Goal: Task Accomplishment & Management: Complete application form

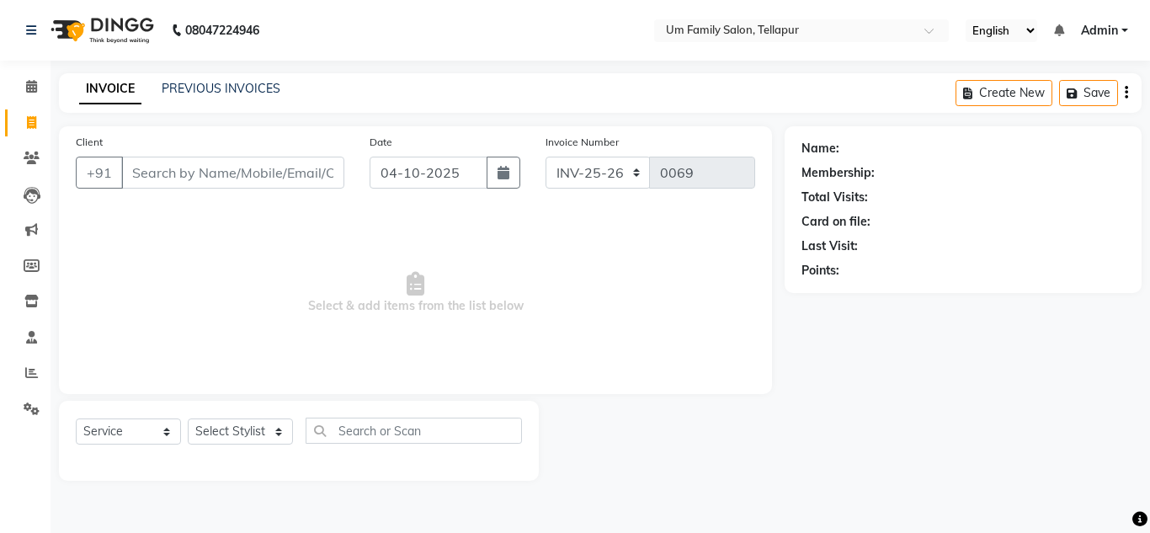
select select "service"
click at [187, 169] on input "Client" at bounding box center [232, 173] width 223 height 32
click at [186, 173] on input "Client" at bounding box center [232, 173] width 223 height 32
click at [190, 166] on input "Client" at bounding box center [232, 173] width 223 height 32
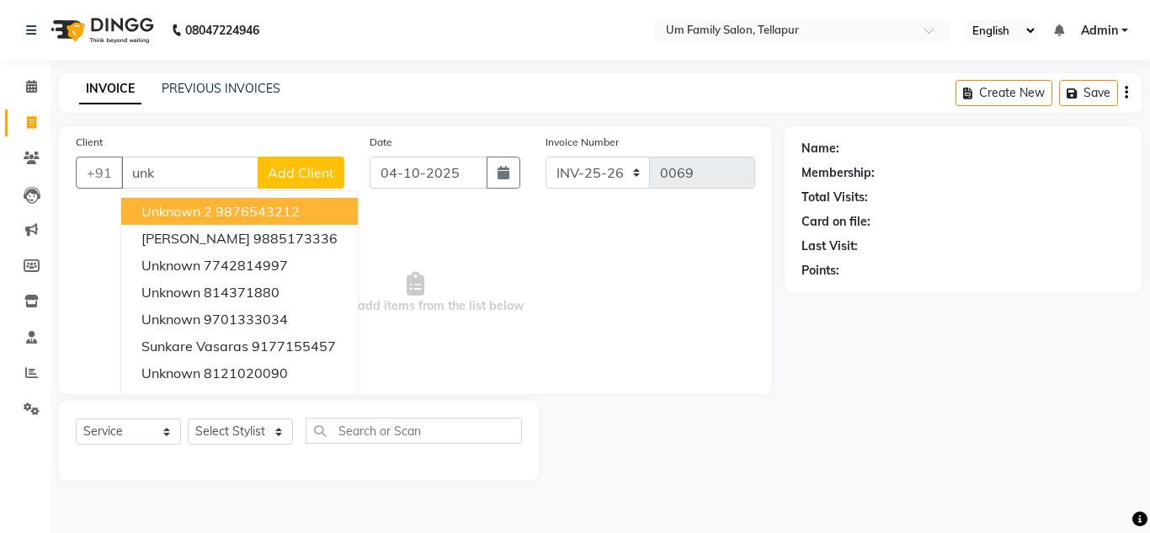
click at [199, 202] on button "Unknown 2 9876543212" at bounding box center [239, 211] width 237 height 27
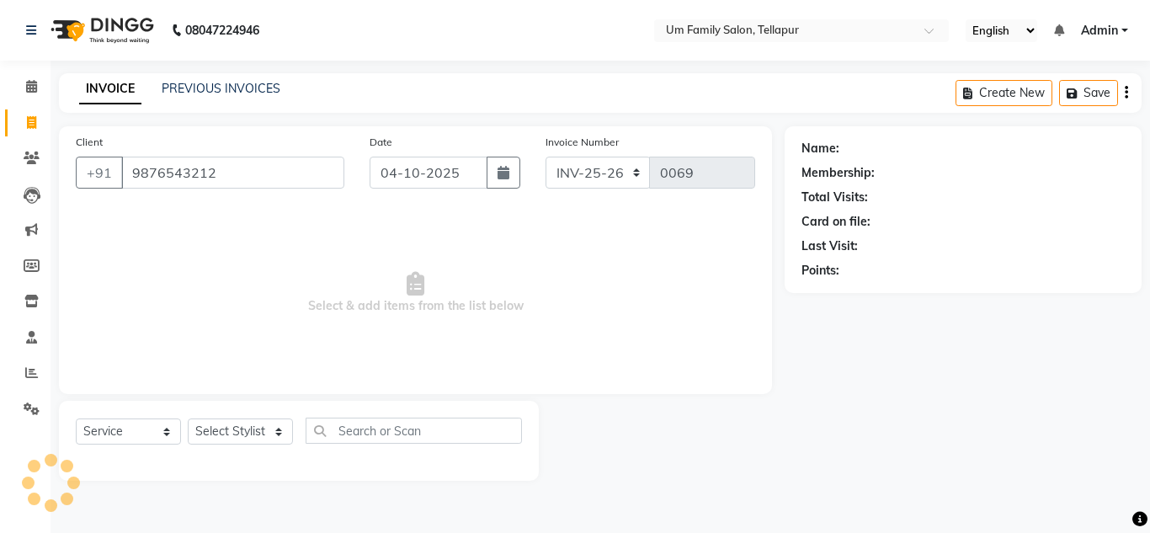
type input "9876543212"
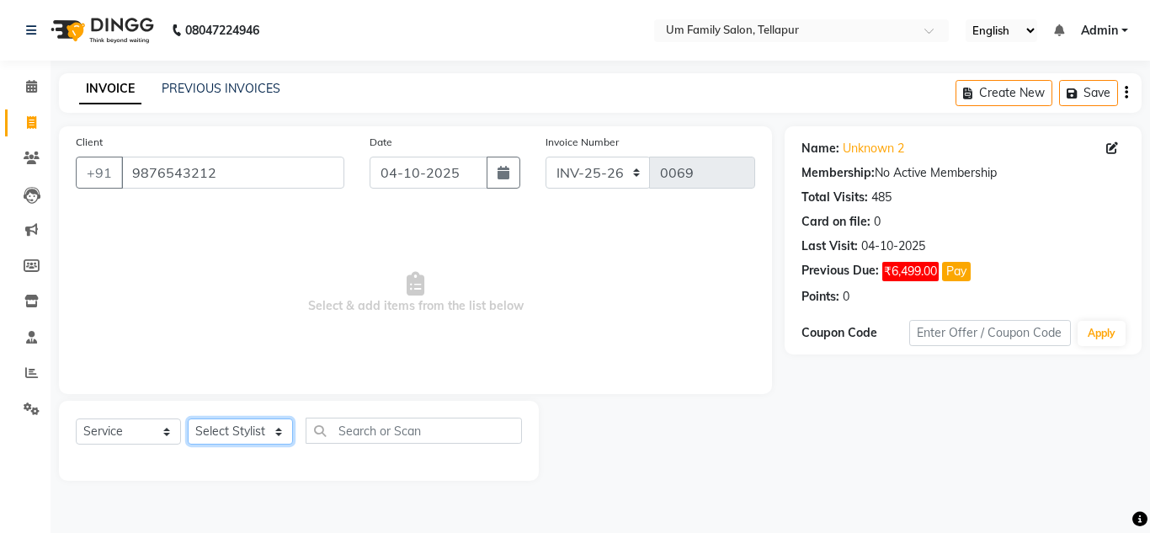
click at [222, 421] on select "Select Stylist Akash K. SAI pandu [PERSON_NAME]" at bounding box center [240, 431] width 105 height 26
select select "50956"
click at [188, 418] on select "Select Stylist Akash K. SAI pandu [PERSON_NAME]" at bounding box center [240, 431] width 105 height 26
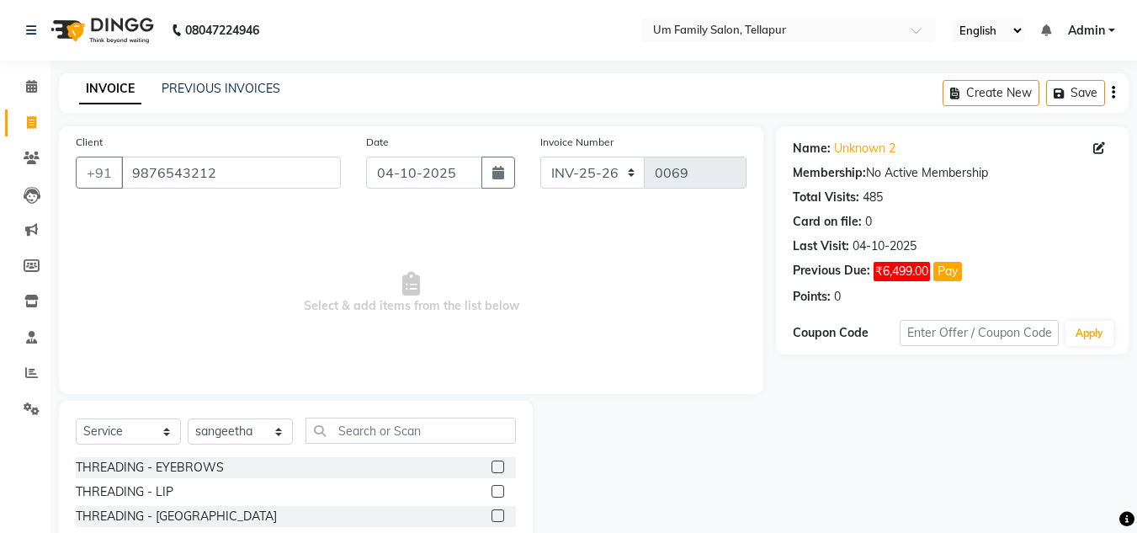
click at [492, 466] on label at bounding box center [498, 466] width 13 height 13
click at [492, 466] on input "checkbox" at bounding box center [497, 467] width 11 height 11
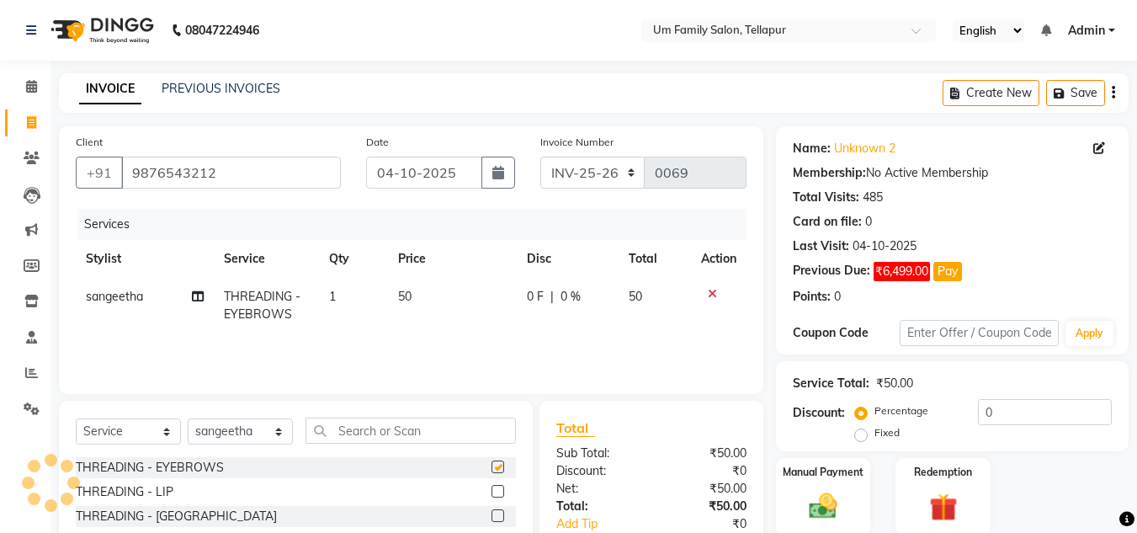
checkbox input "false"
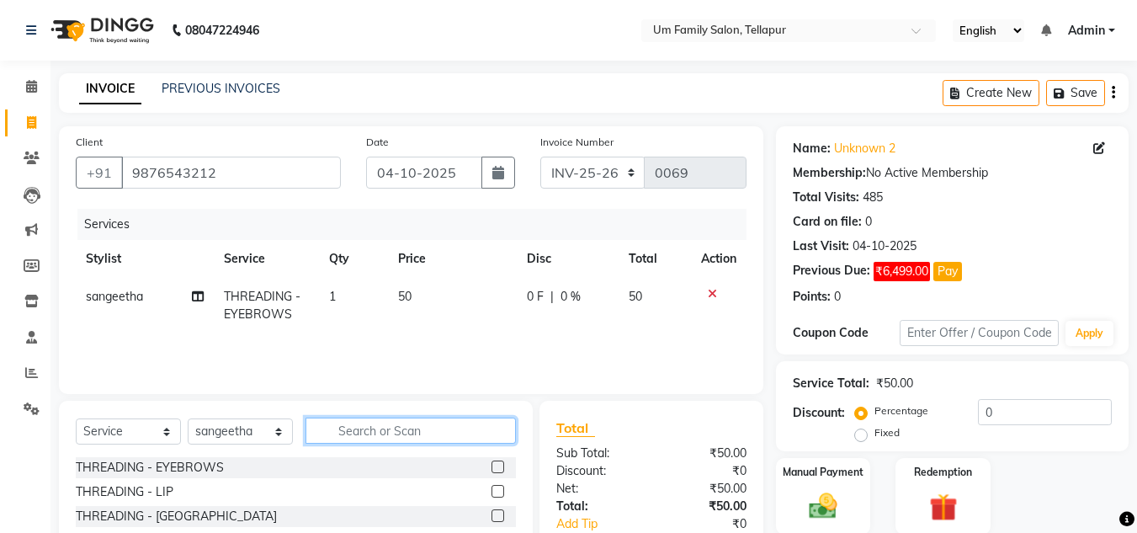
click at [398, 430] on input "text" at bounding box center [411, 431] width 210 height 26
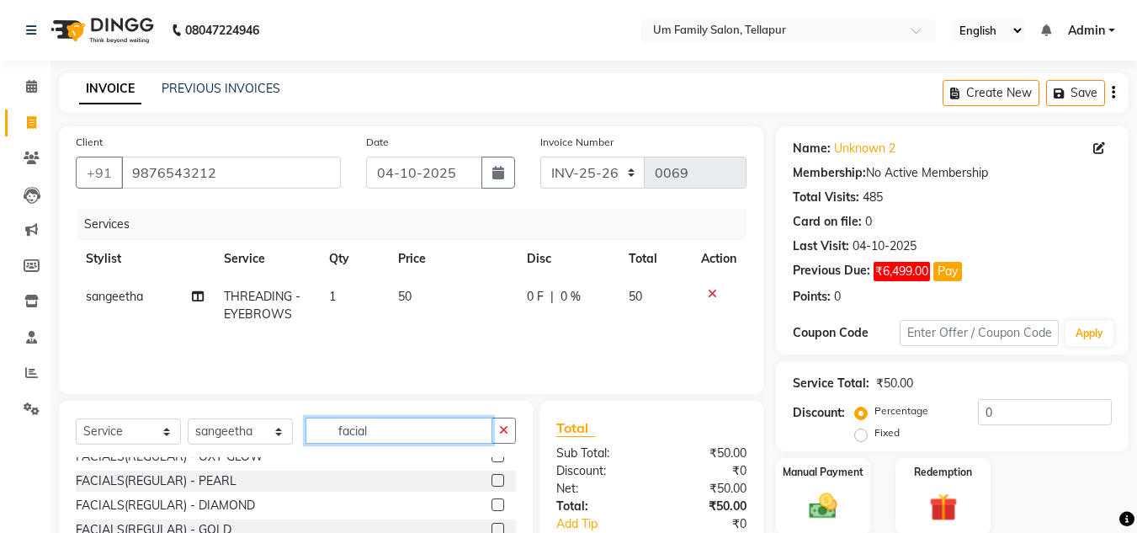
scroll to position [39, 0]
type input "facial"
click at [492, 475] on label at bounding box center [498, 477] width 13 height 13
click at [492, 475] on input "checkbox" at bounding box center [497, 477] width 11 height 11
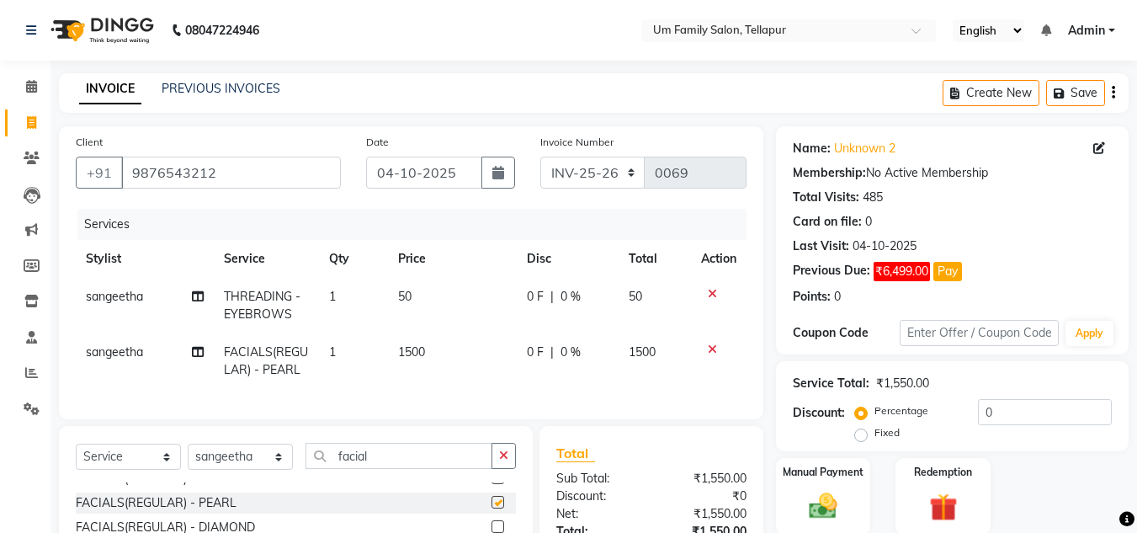
checkbox input "false"
click at [505, 461] on icon "button" at bounding box center [503, 456] width 9 height 12
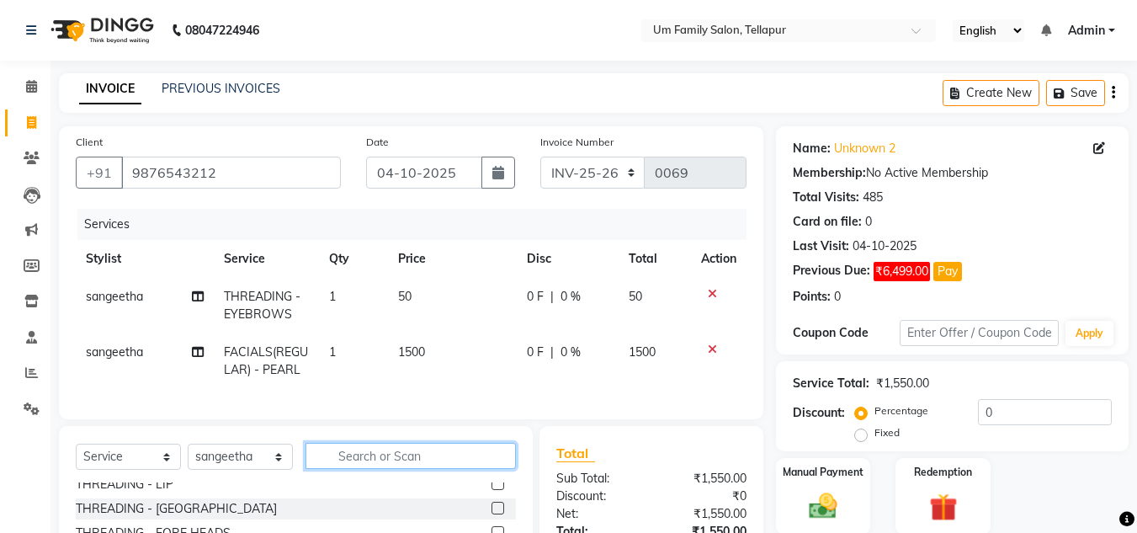
scroll to position [0, 0]
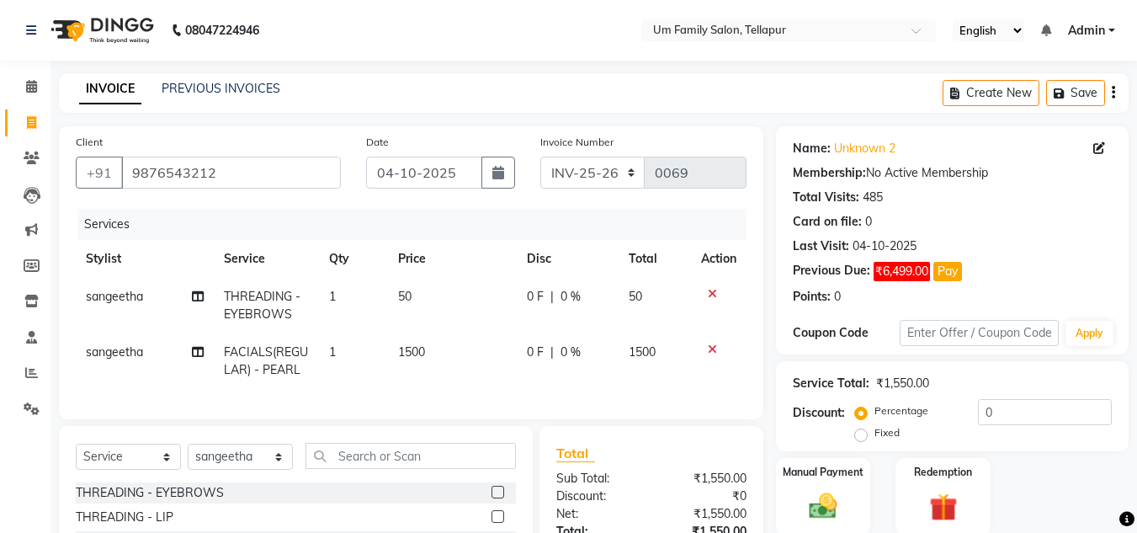
click at [492, 498] on label at bounding box center [498, 492] width 13 height 13
click at [492, 498] on input "checkbox" at bounding box center [497, 492] width 11 height 11
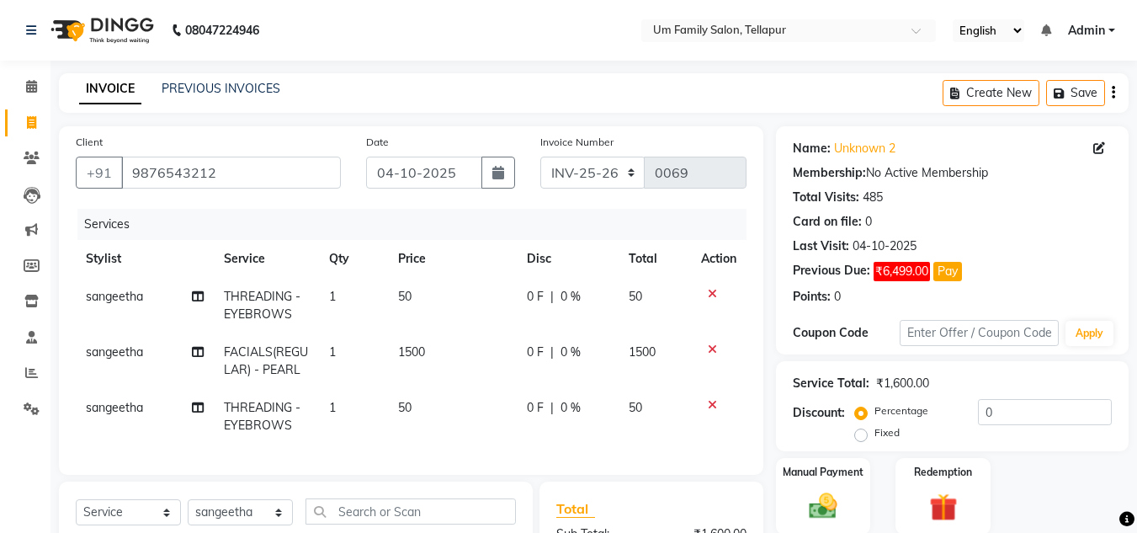
checkbox input "false"
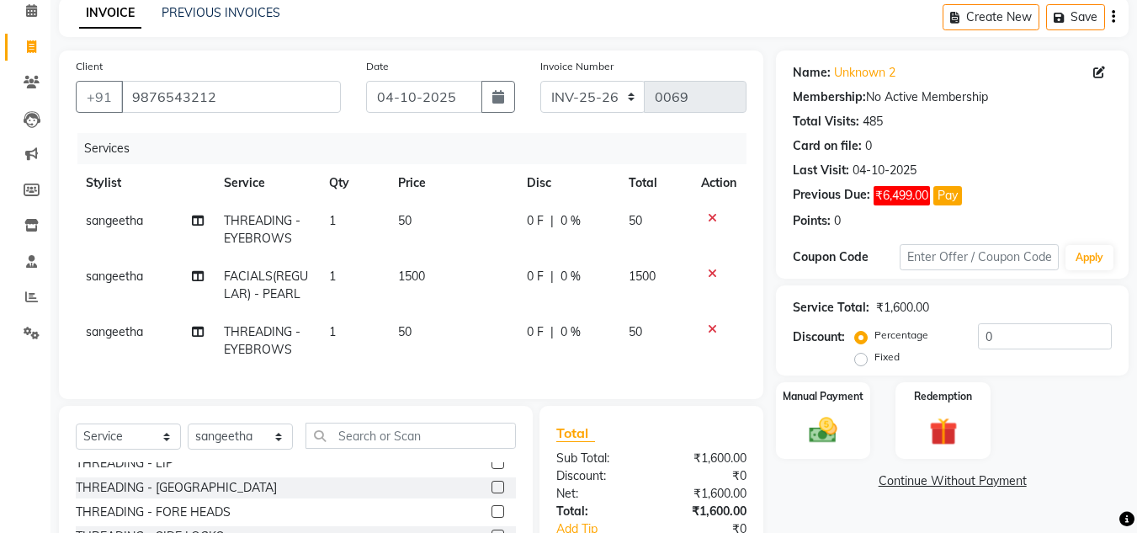
scroll to position [4, 0]
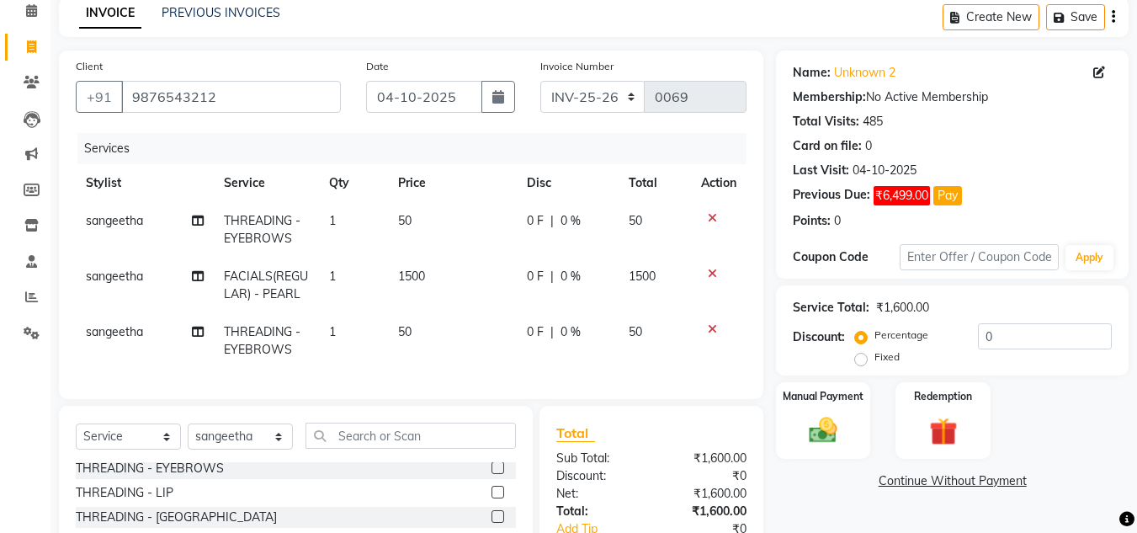
click at [492, 498] on label at bounding box center [498, 492] width 13 height 13
click at [492, 498] on input "checkbox" at bounding box center [497, 492] width 11 height 11
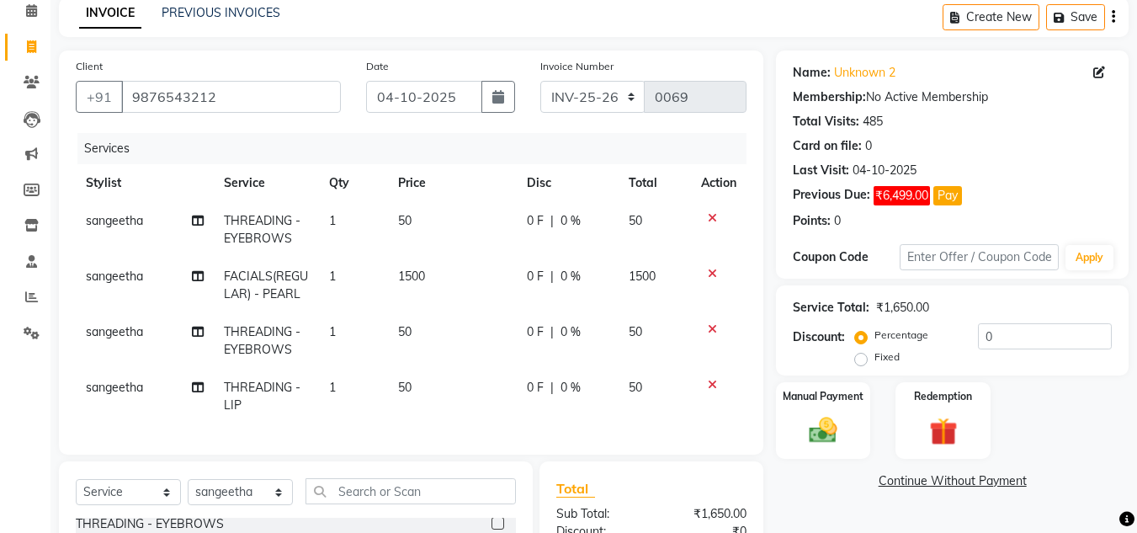
checkbox input "false"
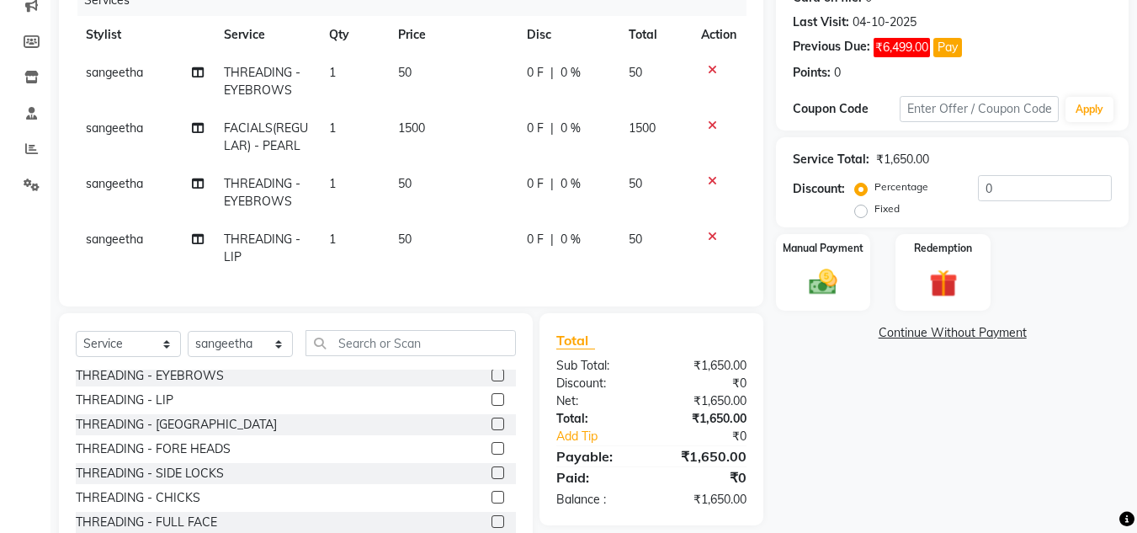
scroll to position [226, 0]
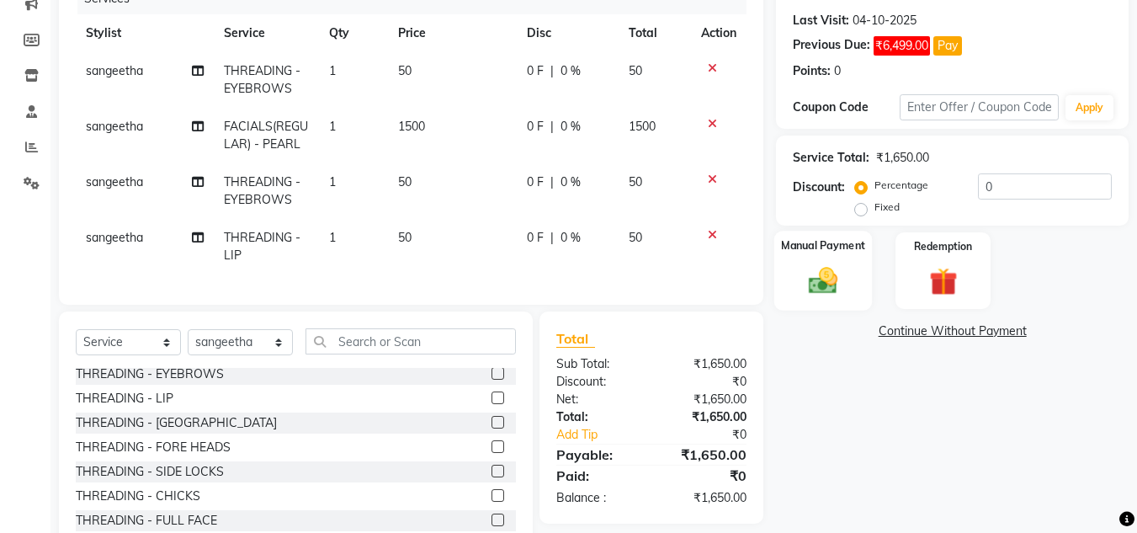
click at [823, 279] on img at bounding box center [823, 280] width 47 height 34
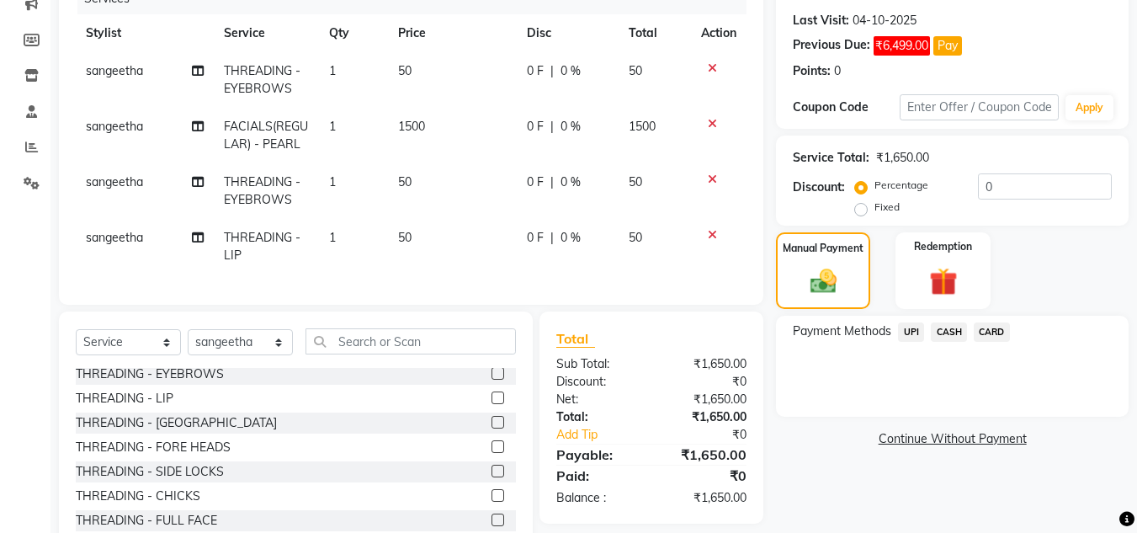
click at [908, 327] on span "UPI" at bounding box center [911, 331] width 26 height 19
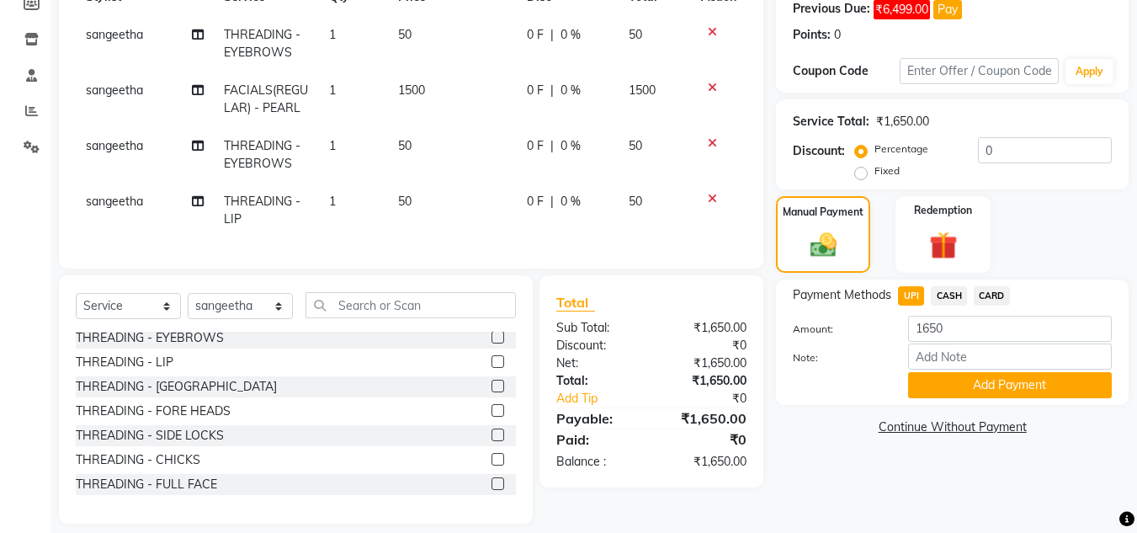
scroll to position [263, 0]
click at [992, 384] on button "Add Payment" at bounding box center [1010, 384] width 204 height 26
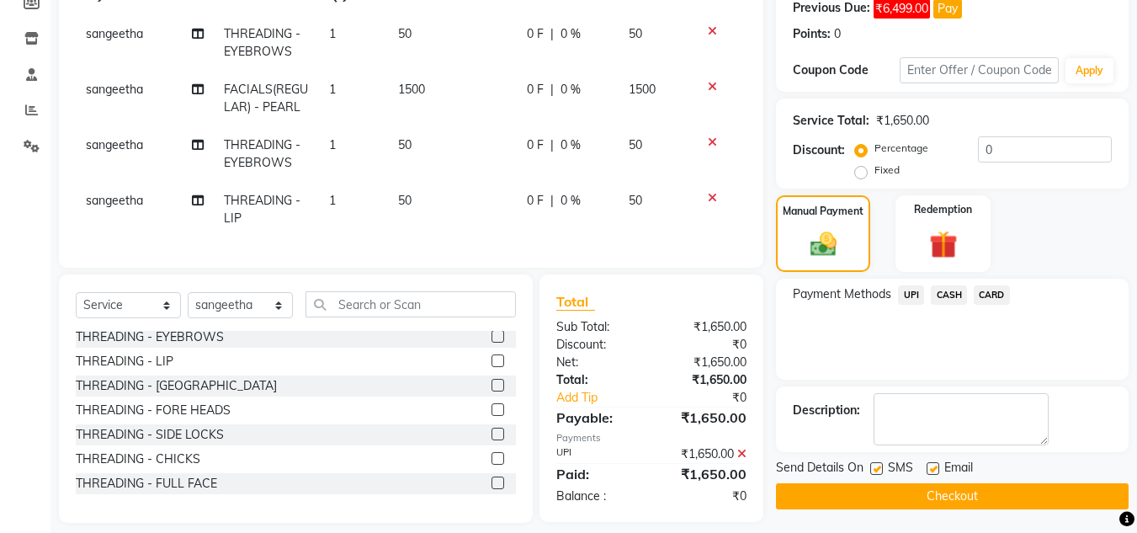
scroll to position [290, 0]
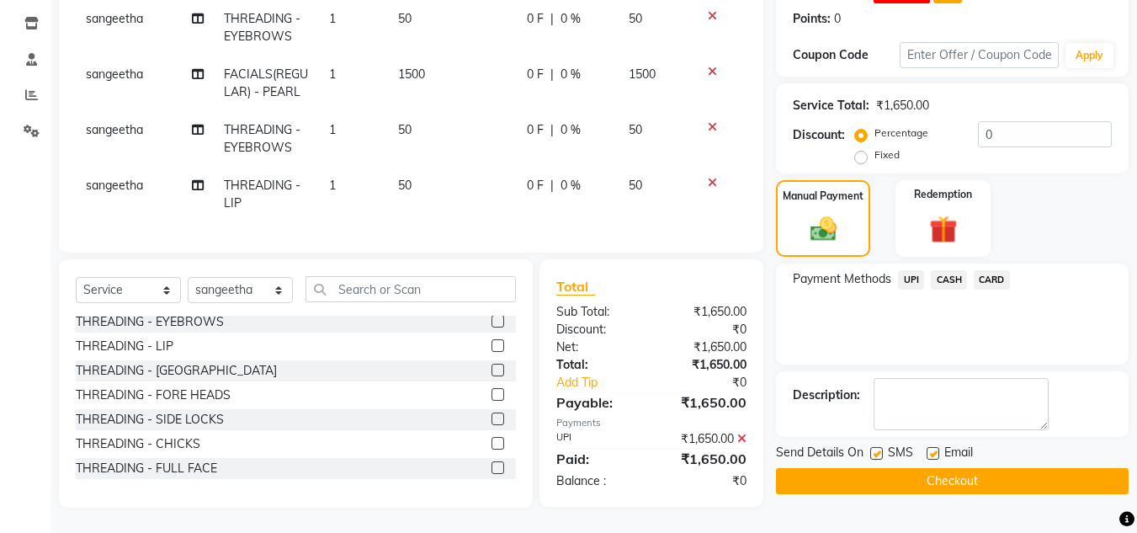
click at [987, 468] on button "Checkout" at bounding box center [952, 481] width 353 height 26
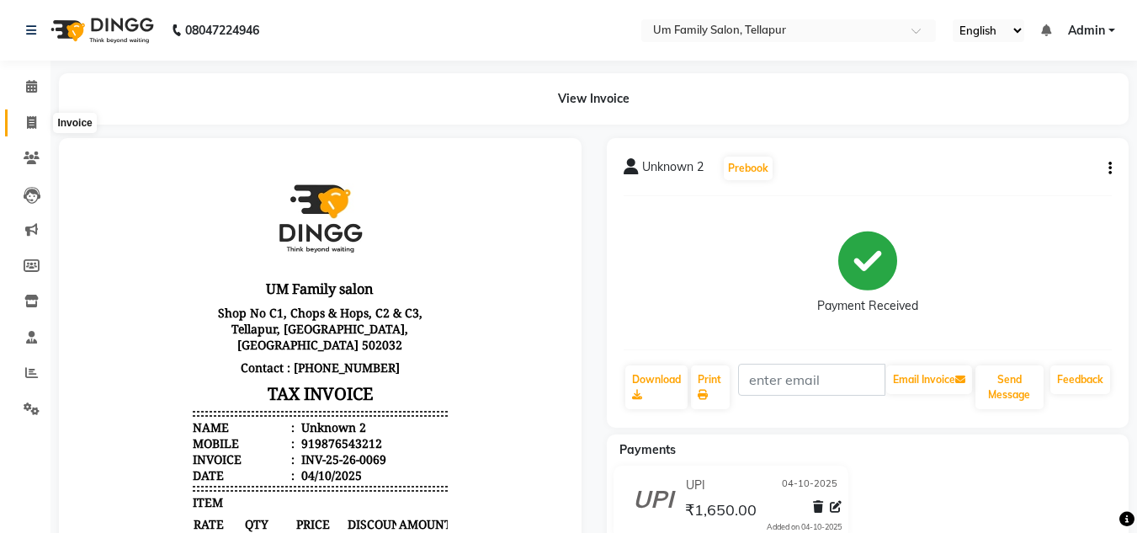
click at [29, 119] on icon at bounding box center [31, 122] width 9 height 13
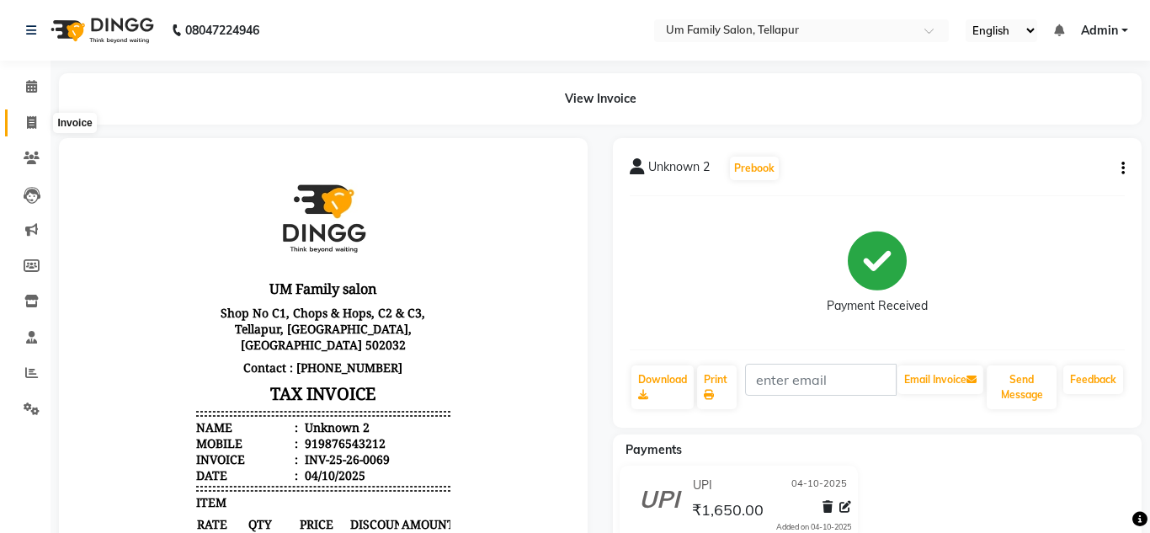
select select "service"
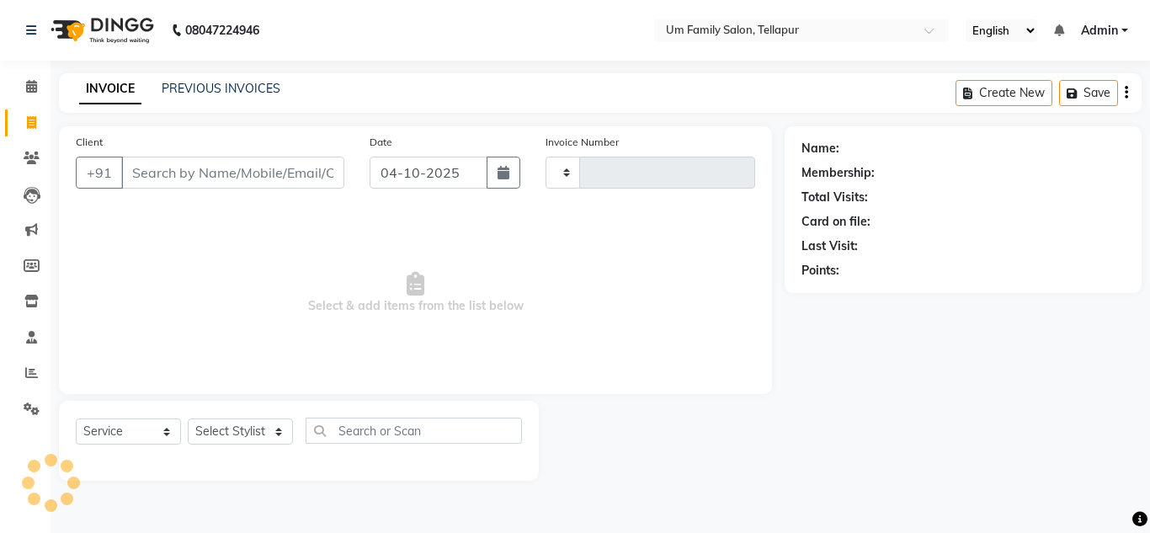
type input "0070"
select select "5102"
click at [191, 184] on input "Client" at bounding box center [232, 173] width 223 height 32
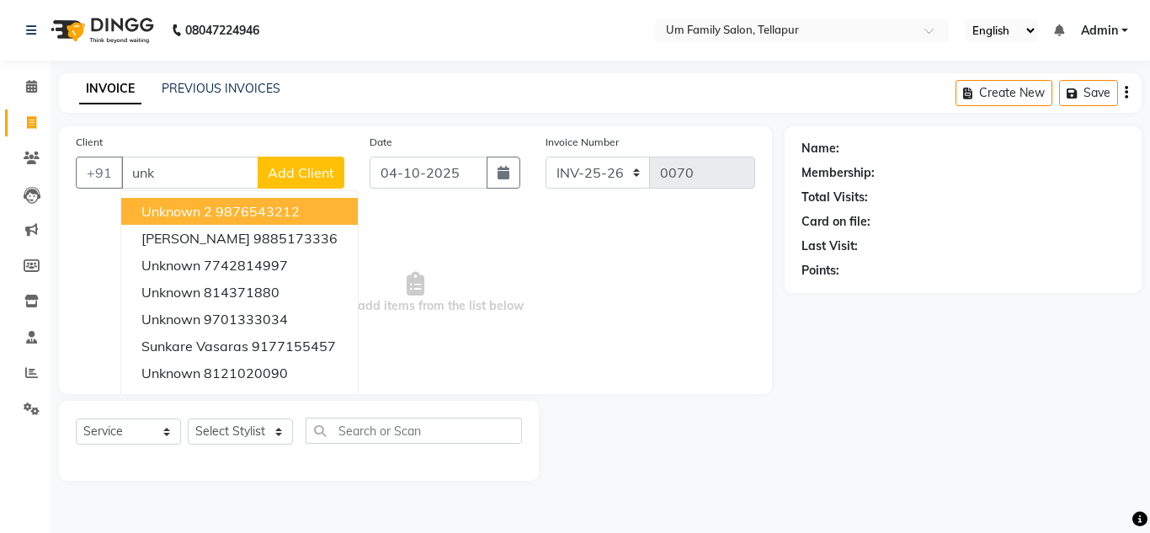
click at [181, 202] on button "Unknown 2 9876543212" at bounding box center [239, 211] width 237 height 27
type input "9876543212"
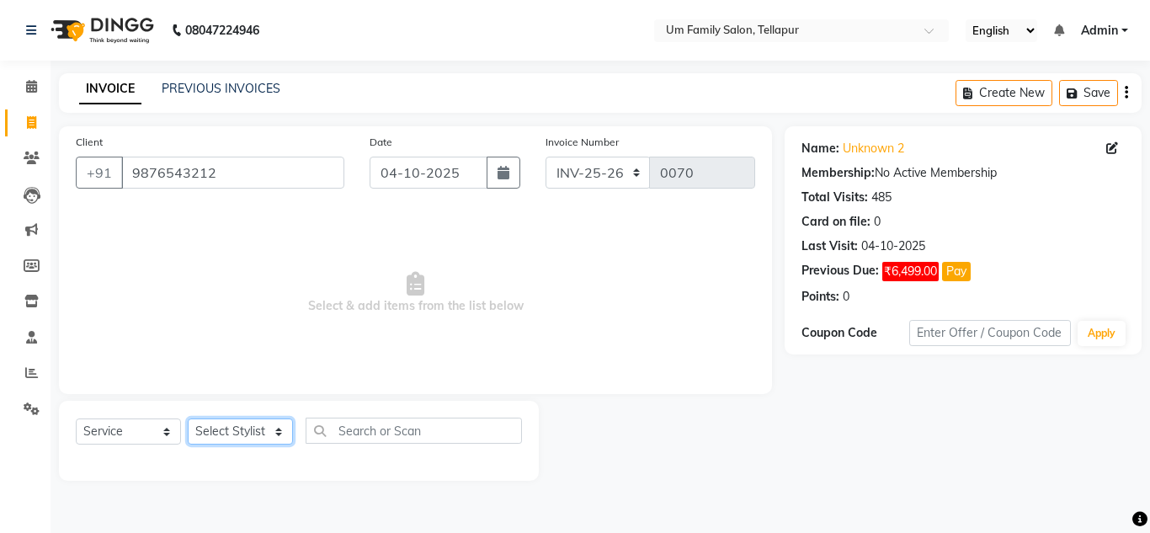
click at [228, 423] on select "Select Stylist Akash K. SAI pandu [PERSON_NAME]" at bounding box center [240, 431] width 105 height 26
select select "50956"
click at [188, 418] on select "Select Stylist Akash K. SAI pandu [PERSON_NAME]" at bounding box center [240, 431] width 105 height 26
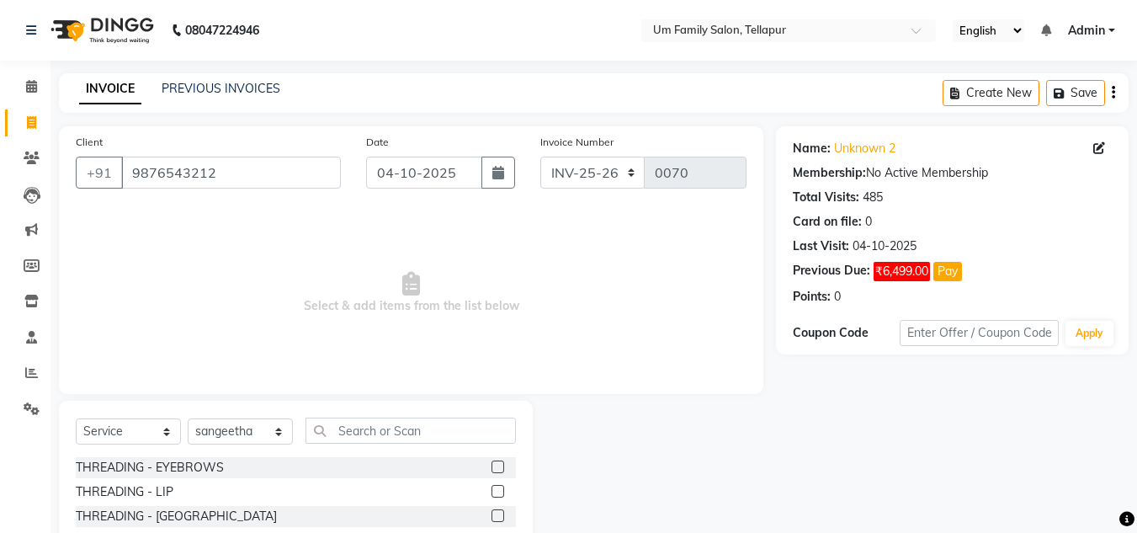
click at [492, 462] on label at bounding box center [498, 466] width 13 height 13
click at [492, 462] on input "checkbox" at bounding box center [497, 467] width 11 height 11
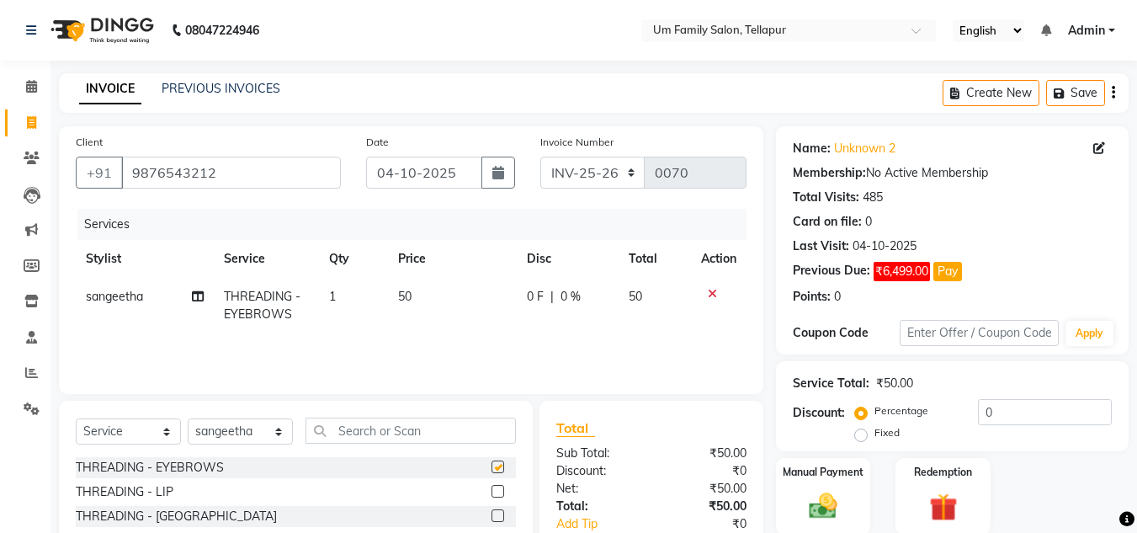
checkbox input "false"
click at [826, 502] on img at bounding box center [823, 506] width 47 height 34
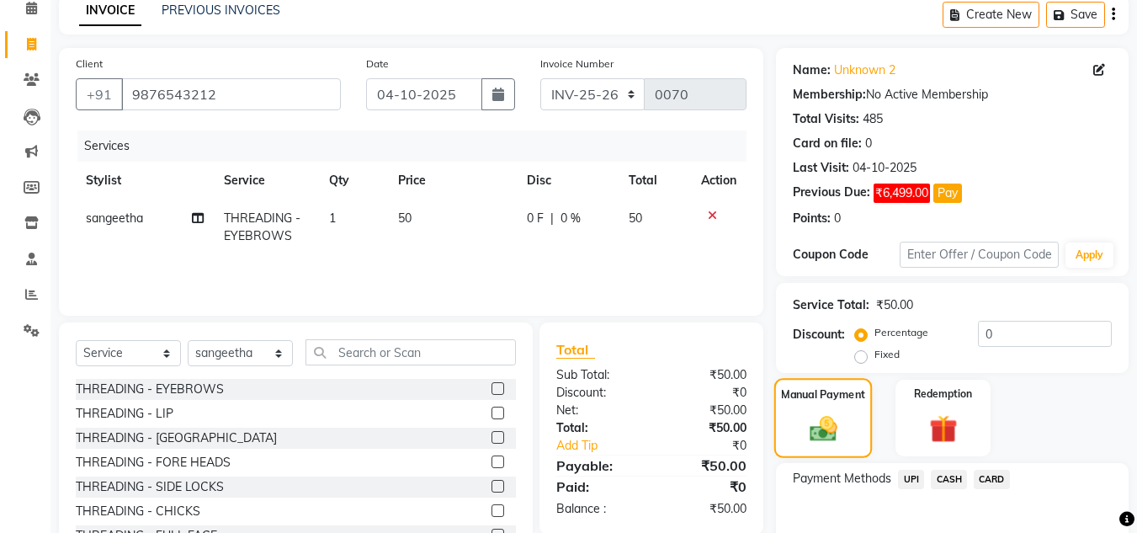
scroll to position [97, 0]
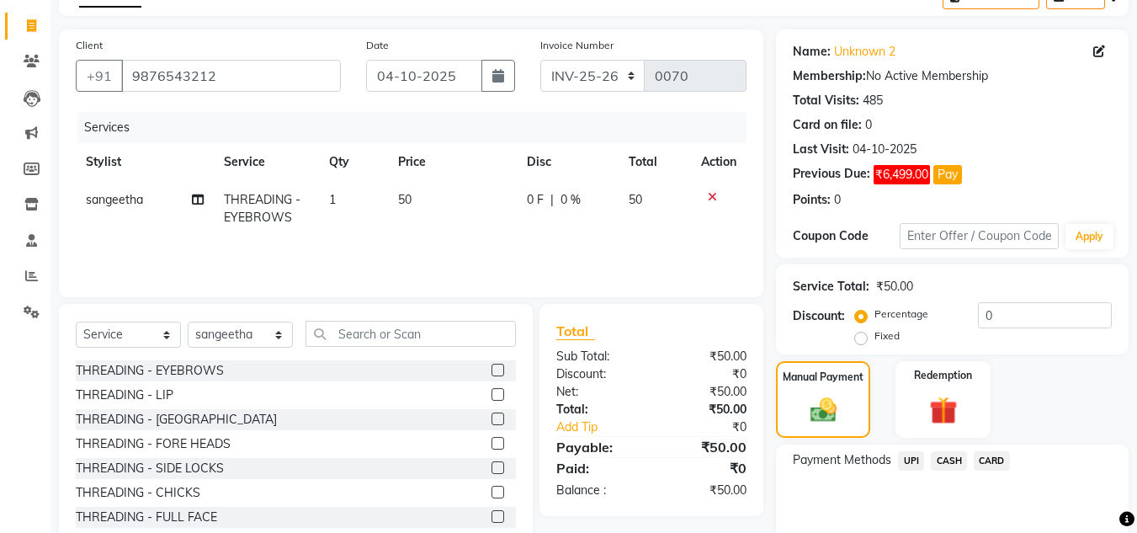
click at [950, 459] on span "CASH" at bounding box center [949, 460] width 36 height 19
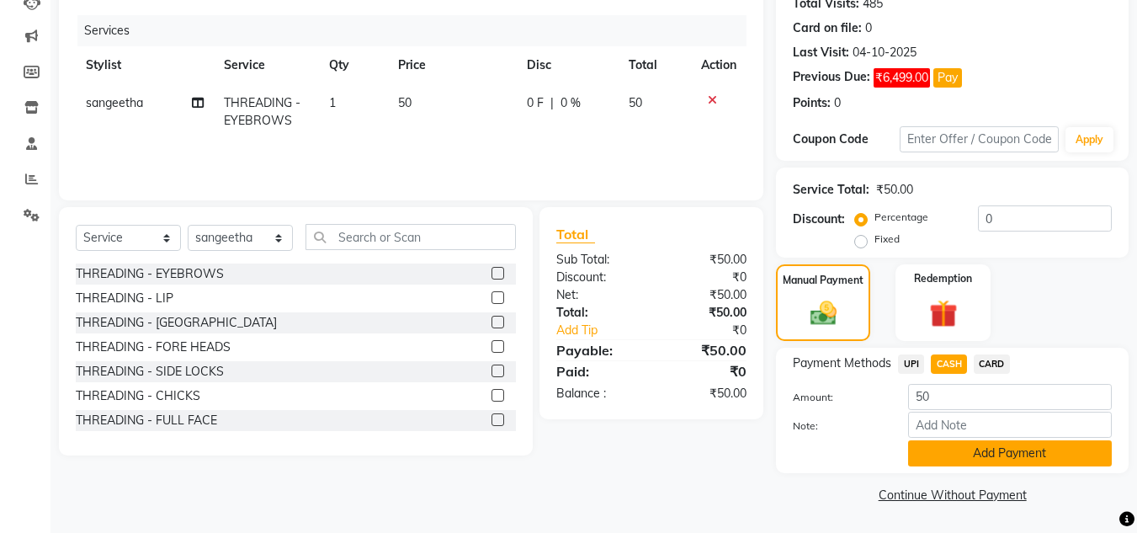
click at [982, 453] on button "Add Payment" at bounding box center [1010, 453] width 204 height 26
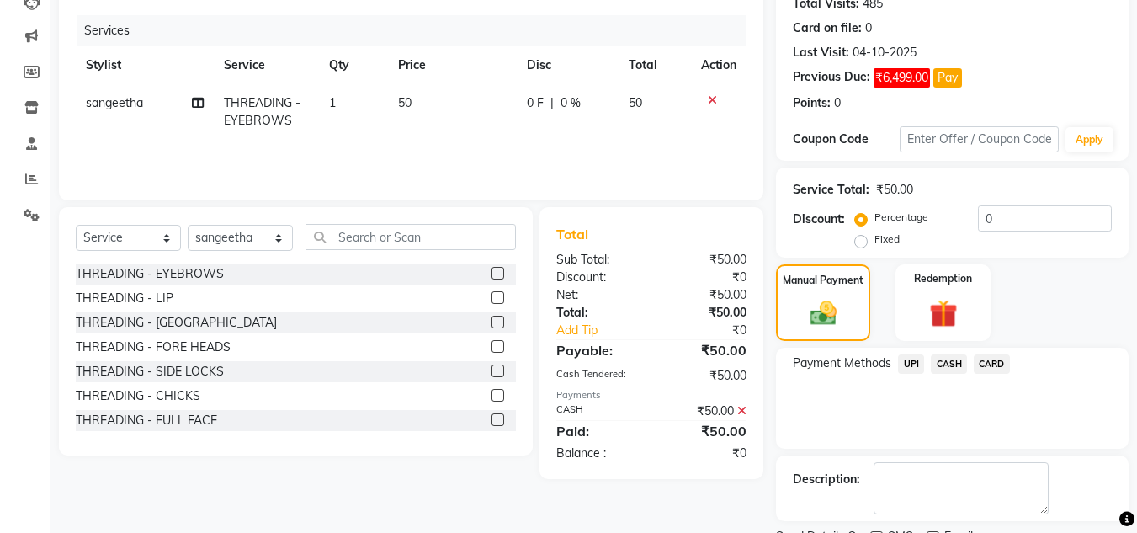
scroll to position [264, 0]
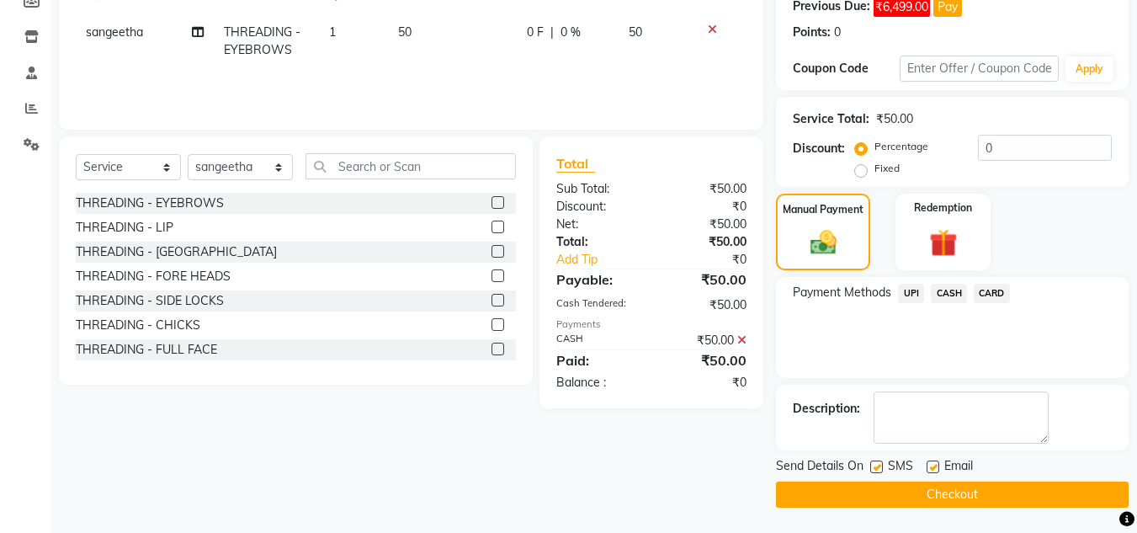
click at [973, 487] on button "Checkout" at bounding box center [952, 495] width 353 height 26
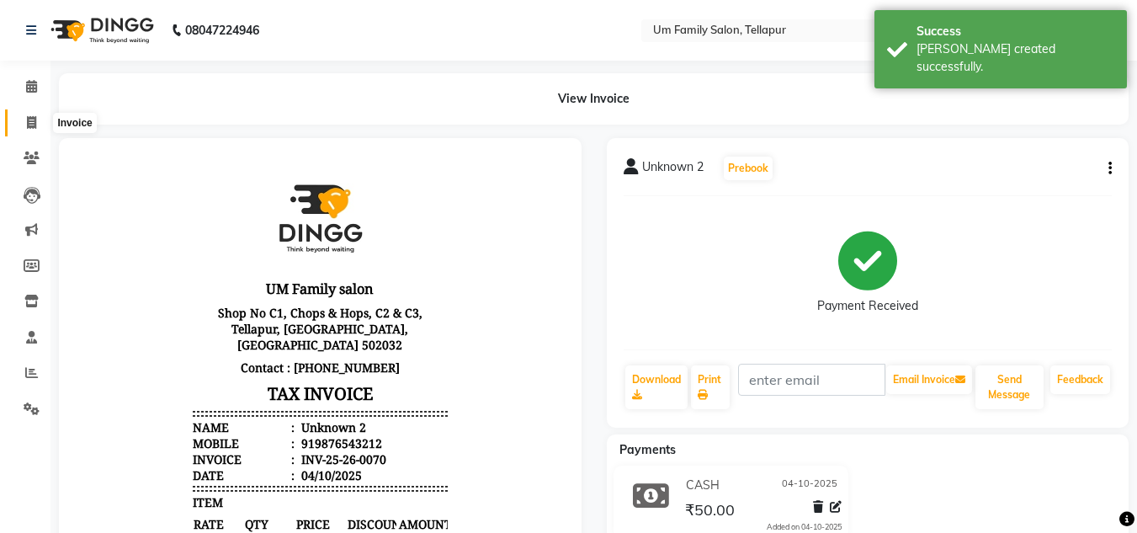
click at [27, 116] on icon at bounding box center [31, 122] width 9 height 13
select select "service"
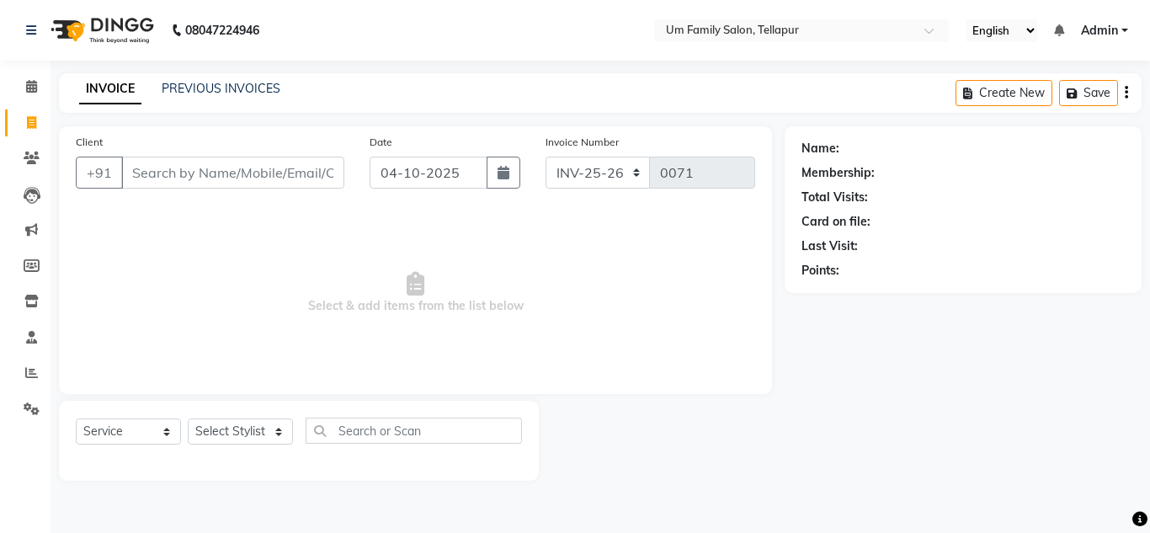
click at [195, 178] on input "Client" at bounding box center [232, 173] width 223 height 32
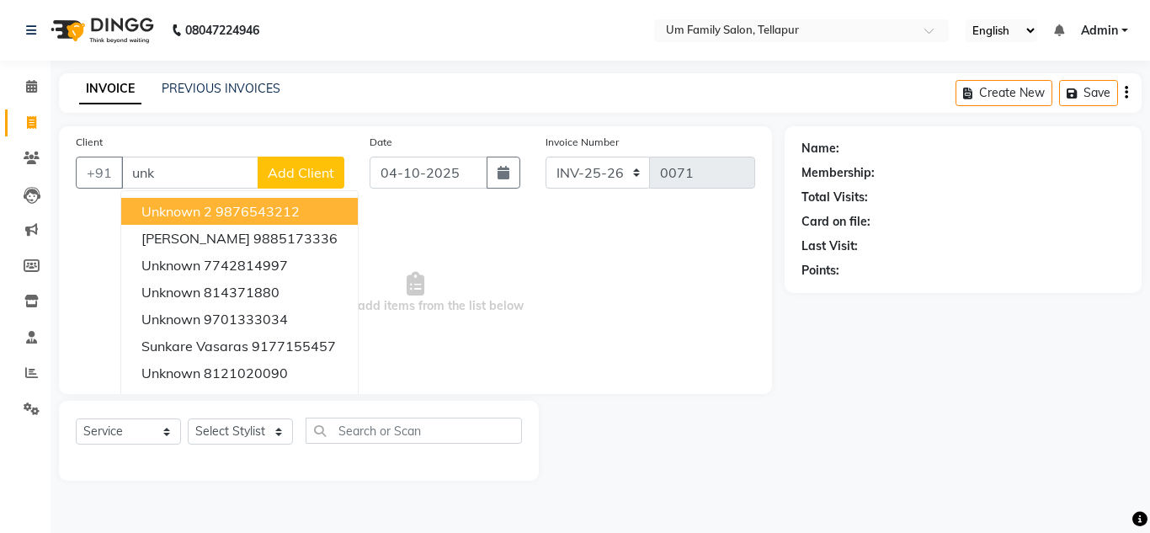
click at [195, 207] on span "Unknown 2" at bounding box center [176, 211] width 71 height 17
type input "9876543212"
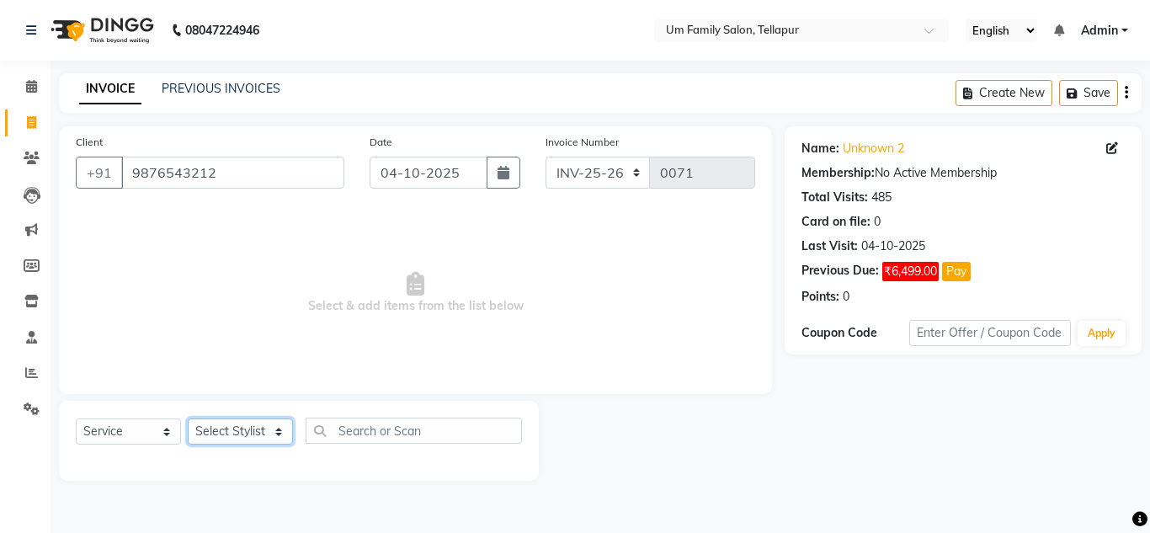
click at [248, 429] on select "Select Stylist Akash K. SAI pandu [PERSON_NAME]" at bounding box center [240, 431] width 105 height 26
select select "50956"
click at [188, 418] on select "Select Stylist Akash K. SAI pandu [PERSON_NAME]" at bounding box center [240, 431] width 105 height 26
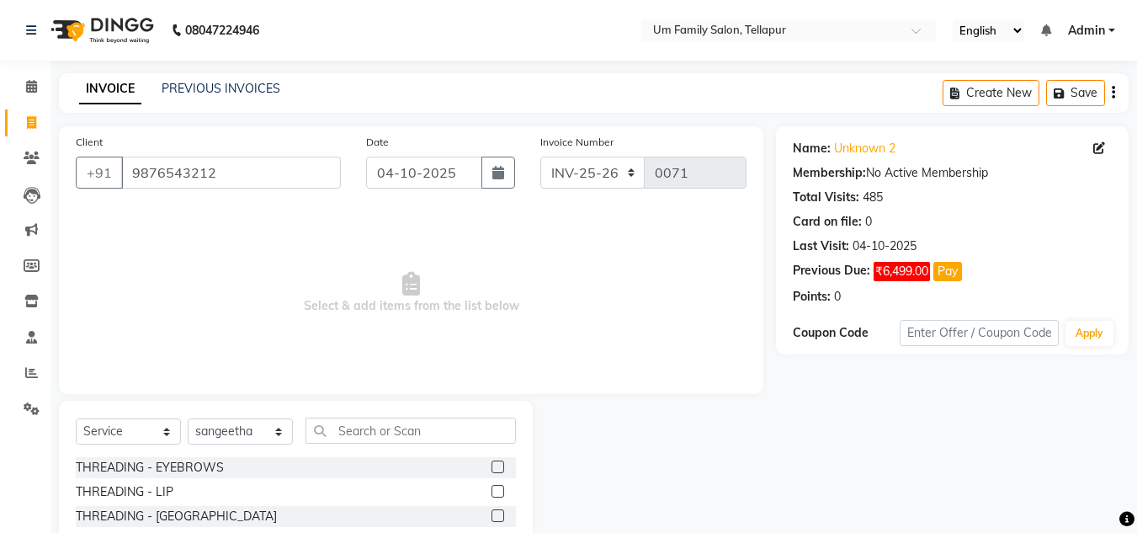
click at [492, 513] on label at bounding box center [498, 515] width 13 height 13
click at [492, 513] on input "checkbox" at bounding box center [497, 516] width 11 height 11
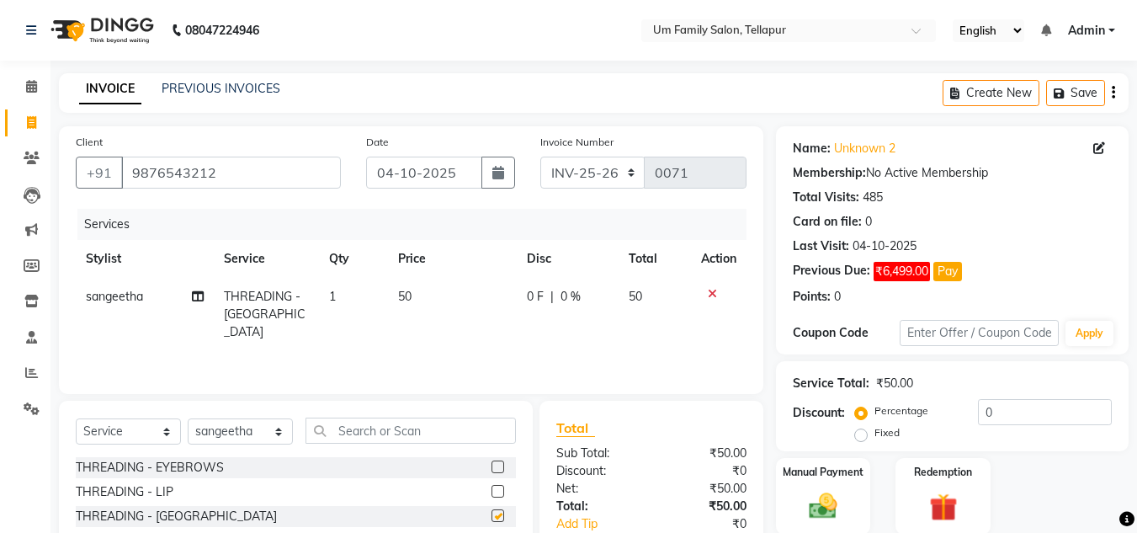
checkbox input "false"
click at [825, 500] on img at bounding box center [823, 506] width 47 height 34
click at [825, 500] on img at bounding box center [823, 507] width 45 height 32
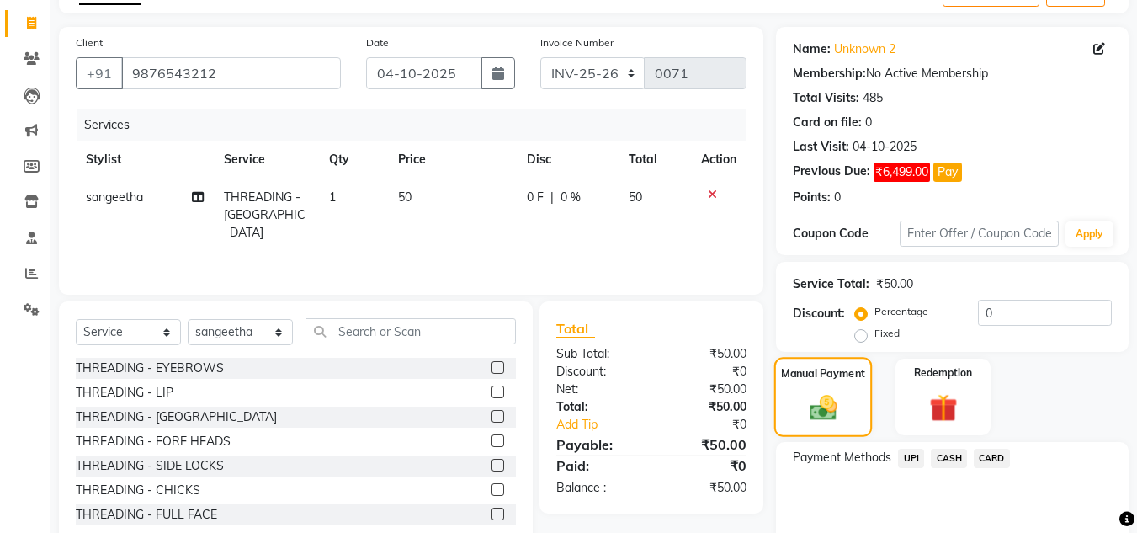
scroll to position [98, 0]
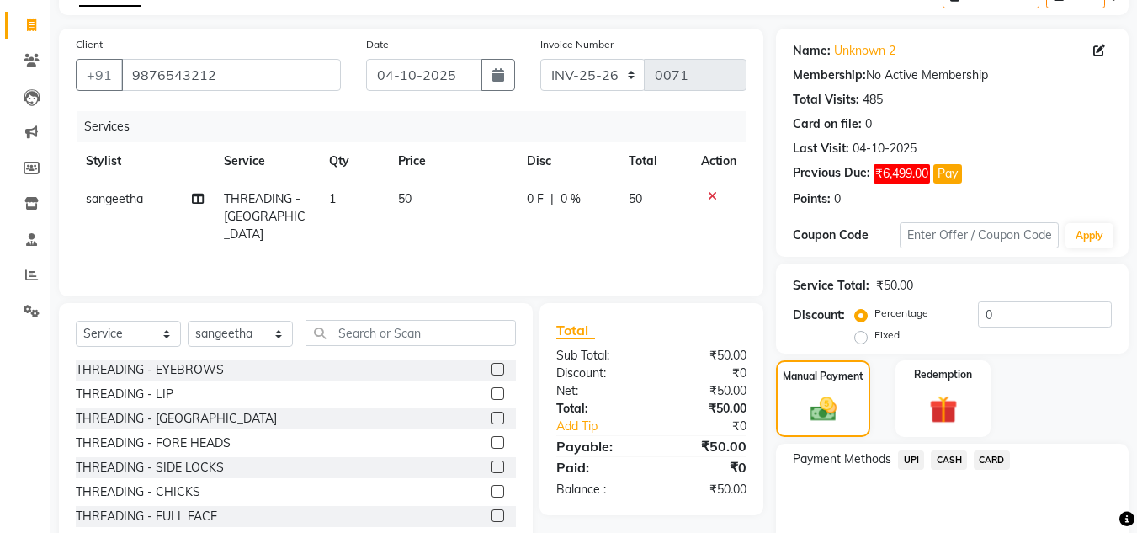
click at [955, 456] on span "CASH" at bounding box center [949, 459] width 36 height 19
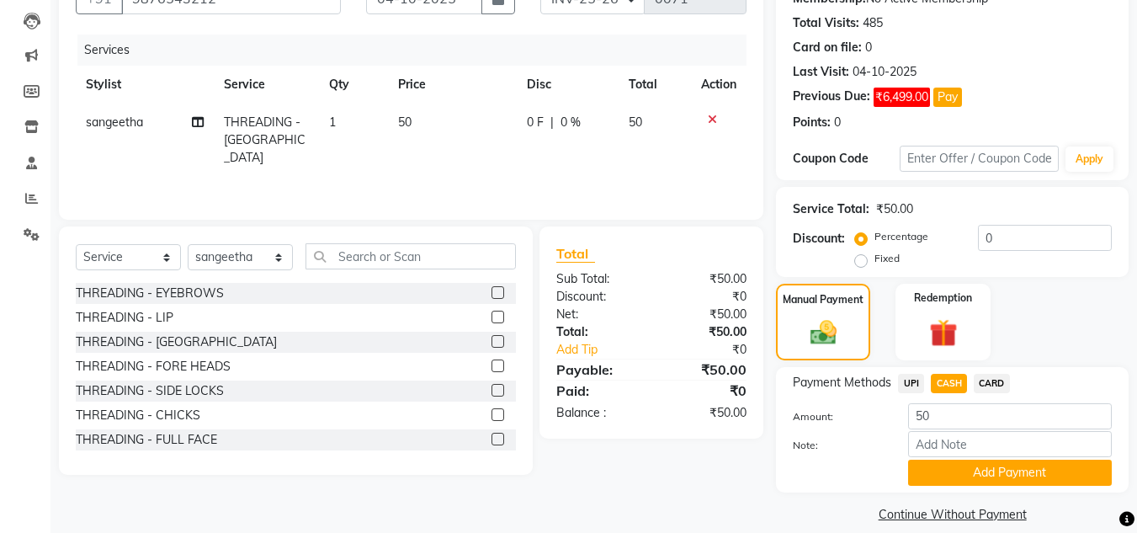
scroll to position [194, 0]
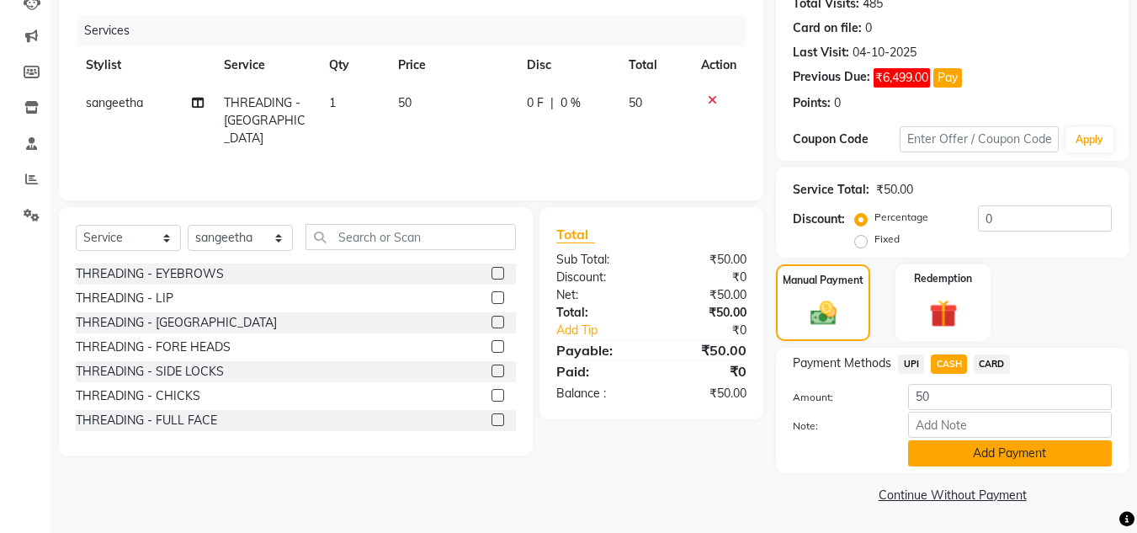
click at [976, 451] on button "Add Payment" at bounding box center [1010, 453] width 204 height 26
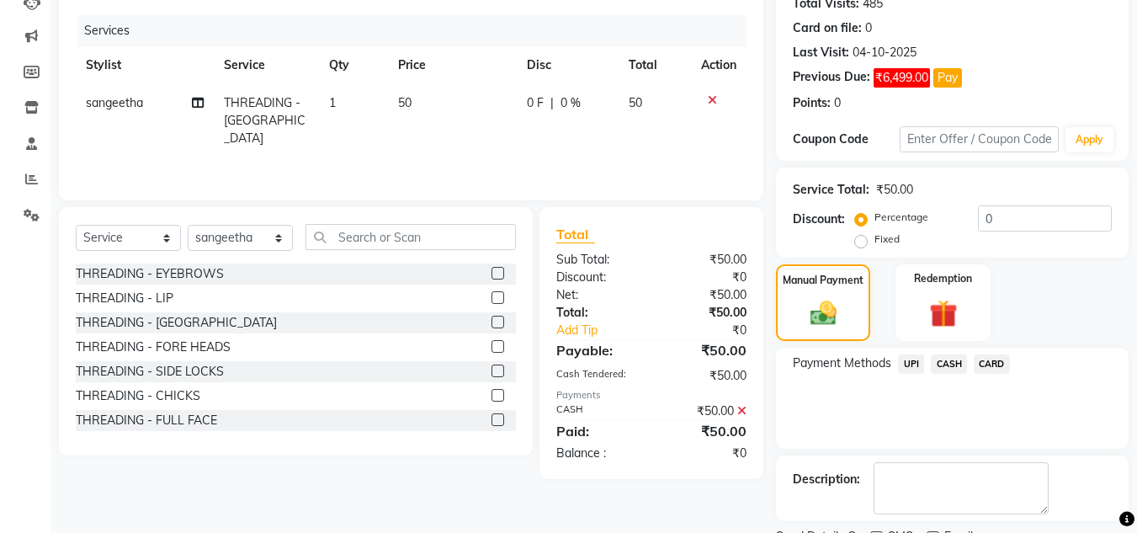
scroll to position [264, 0]
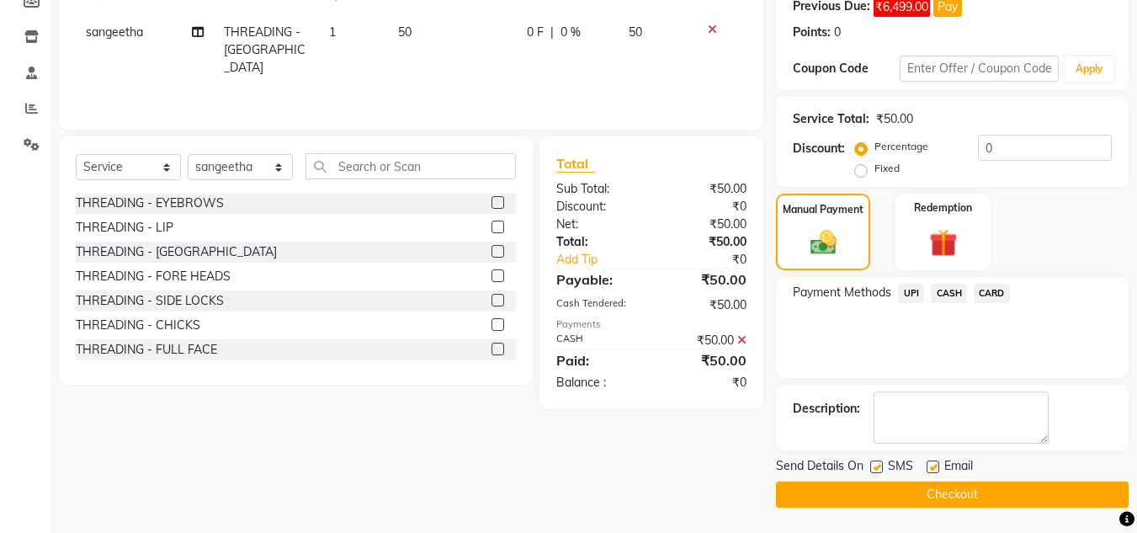
click at [964, 491] on button "Checkout" at bounding box center [952, 495] width 353 height 26
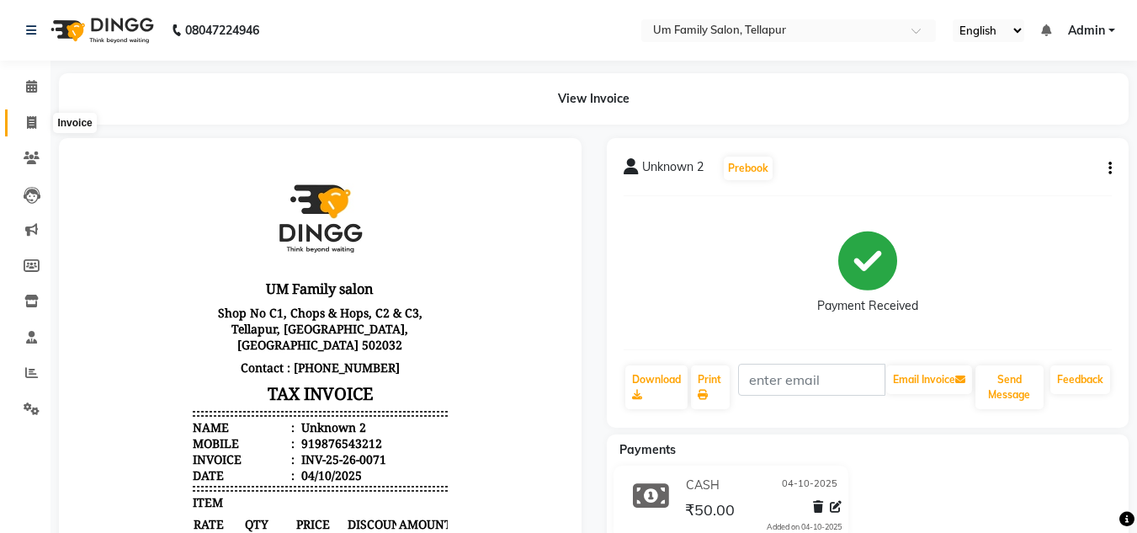
click at [27, 114] on span at bounding box center [31, 123] width 29 height 19
select select "service"
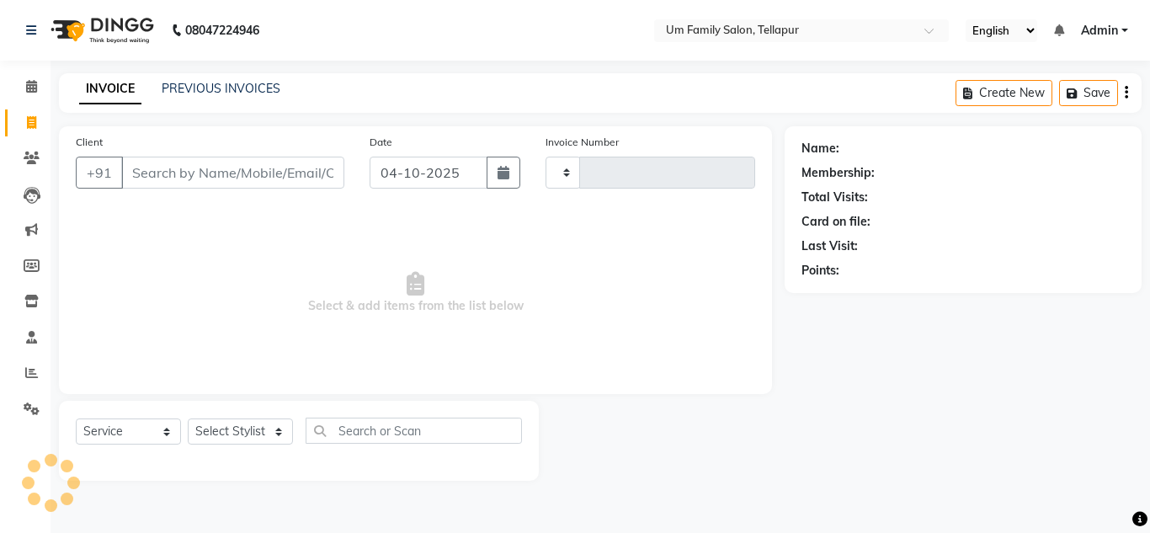
type input "0072"
select select "5102"
click at [190, 171] on input "Client" at bounding box center [232, 173] width 223 height 32
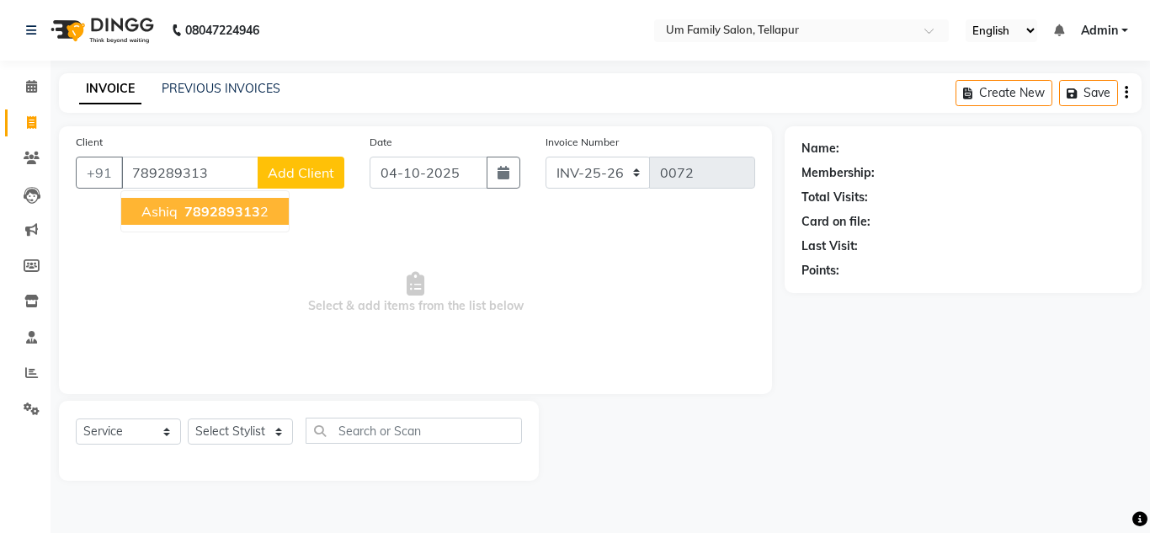
click at [205, 206] on span "789289313" at bounding box center [222, 211] width 76 height 17
type input "7892893132"
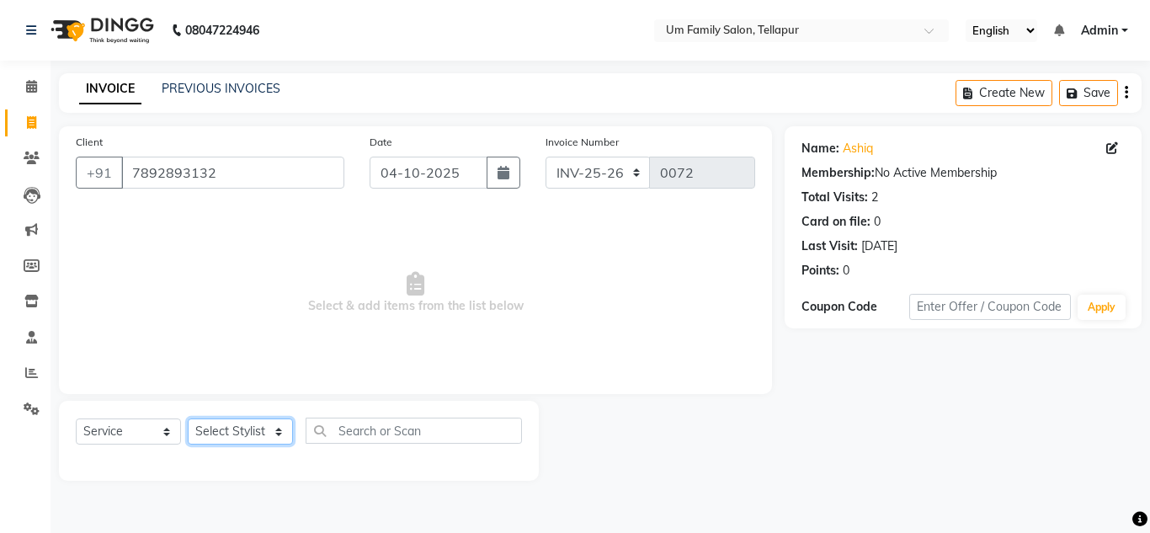
click at [241, 428] on select "Select Stylist Akash K. SAI pandu [PERSON_NAME]" at bounding box center [240, 431] width 105 height 26
select select "82738"
click at [188, 418] on select "Select Stylist Akash K. SAI pandu [PERSON_NAME]" at bounding box center [240, 431] width 105 height 26
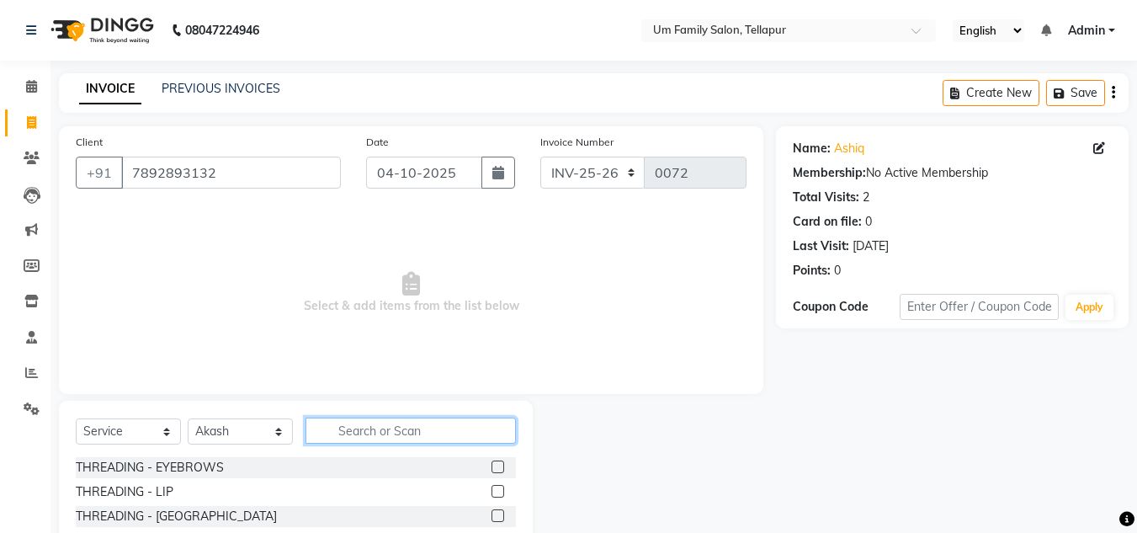
click at [373, 434] on input "text" at bounding box center [411, 431] width 210 height 26
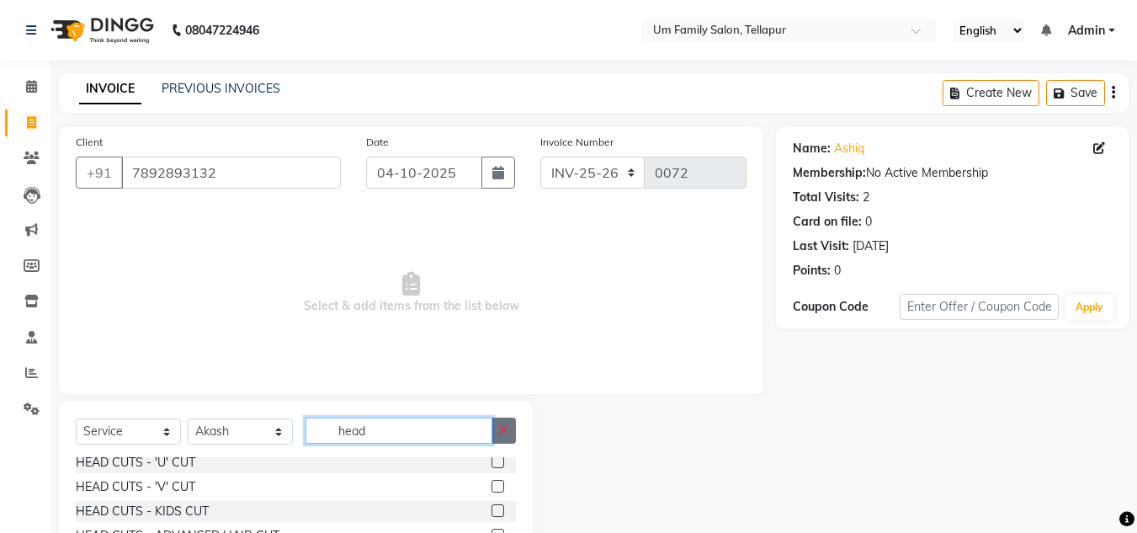
type input "head"
click at [500, 425] on icon "button" at bounding box center [503, 430] width 9 height 12
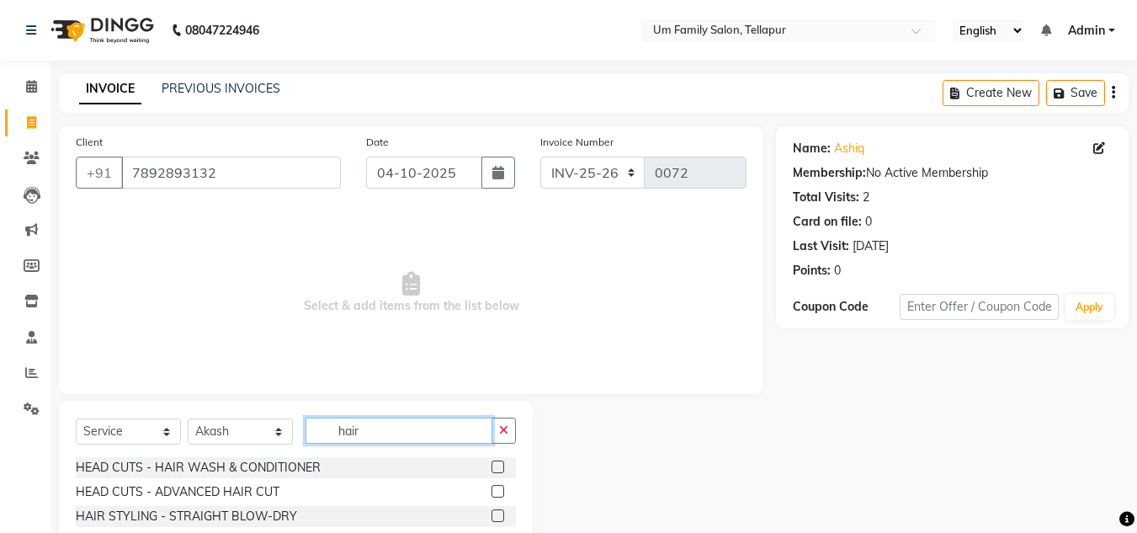
type input "hair"
click at [492, 492] on label at bounding box center [498, 491] width 13 height 13
click at [492, 492] on input "checkbox" at bounding box center [497, 492] width 11 height 11
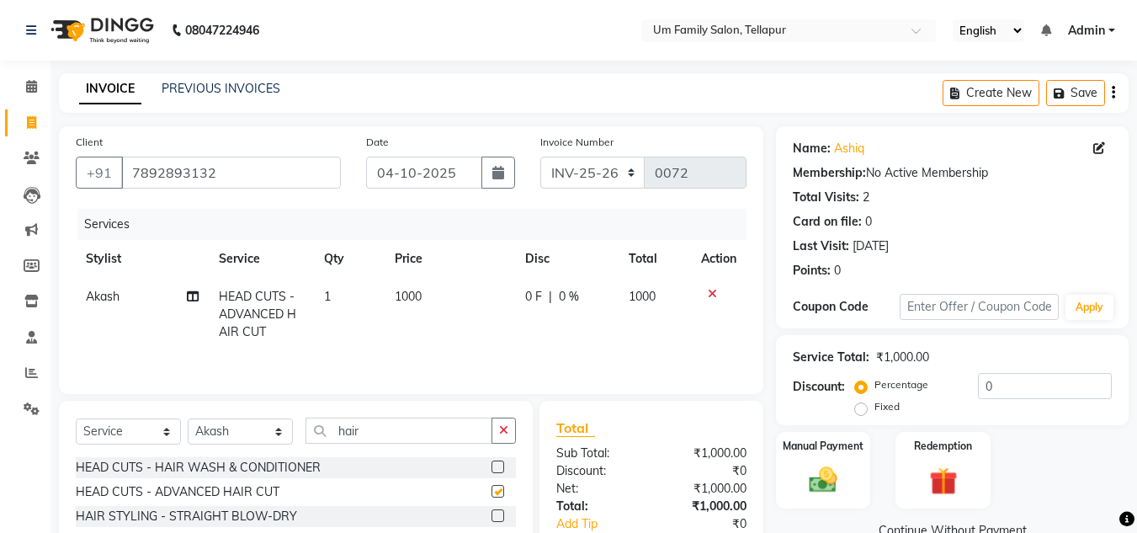
checkbox input "false"
click at [711, 294] on icon at bounding box center [712, 294] width 9 height 12
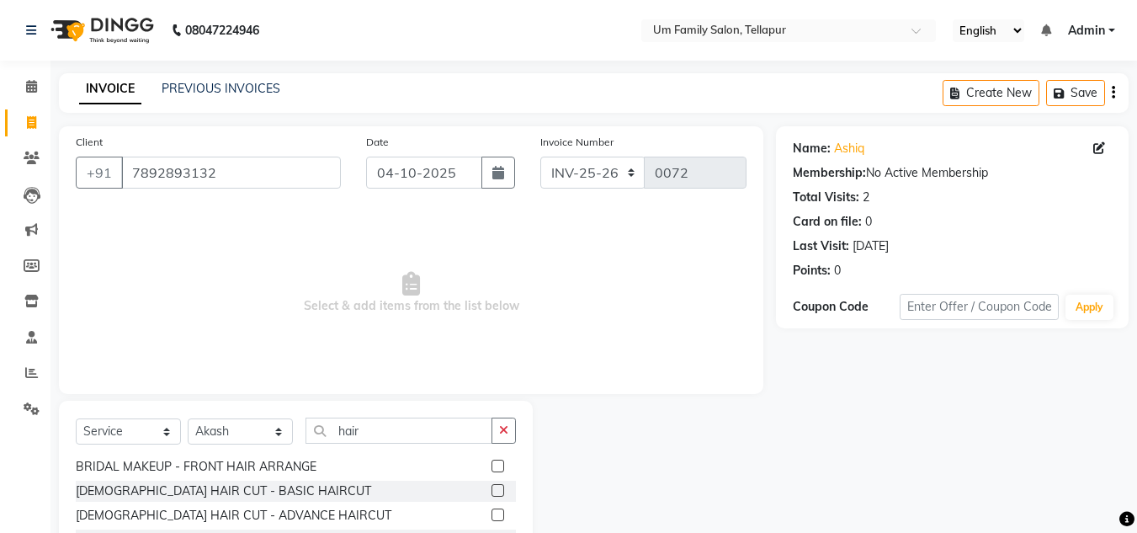
scroll to position [544, 0]
click at [492, 492] on label at bounding box center [498, 492] width 13 height 13
click at [492, 492] on input "checkbox" at bounding box center [497, 492] width 11 height 11
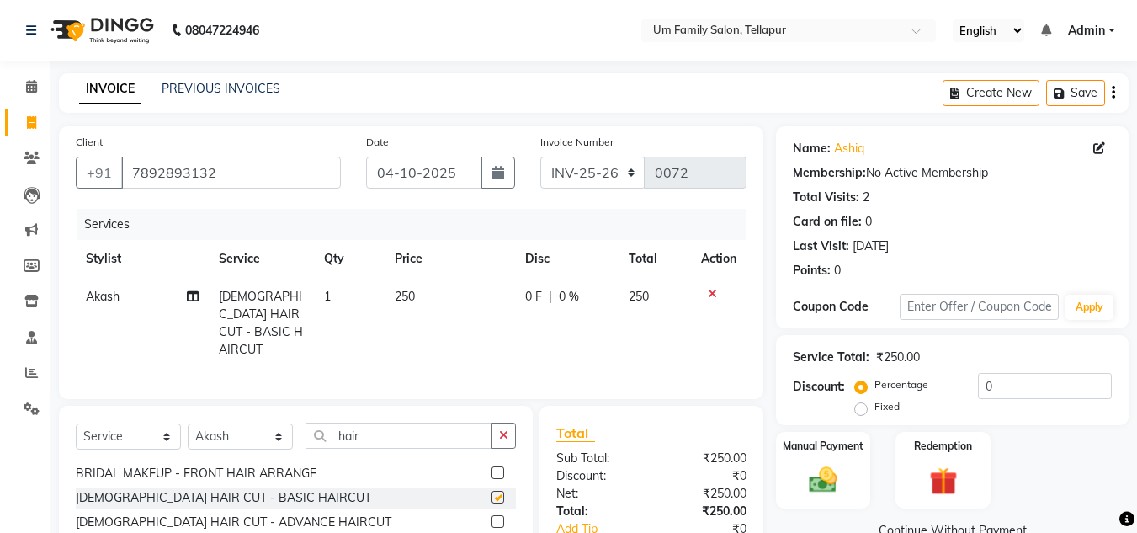
checkbox input "false"
click at [822, 474] on img at bounding box center [823, 480] width 47 height 34
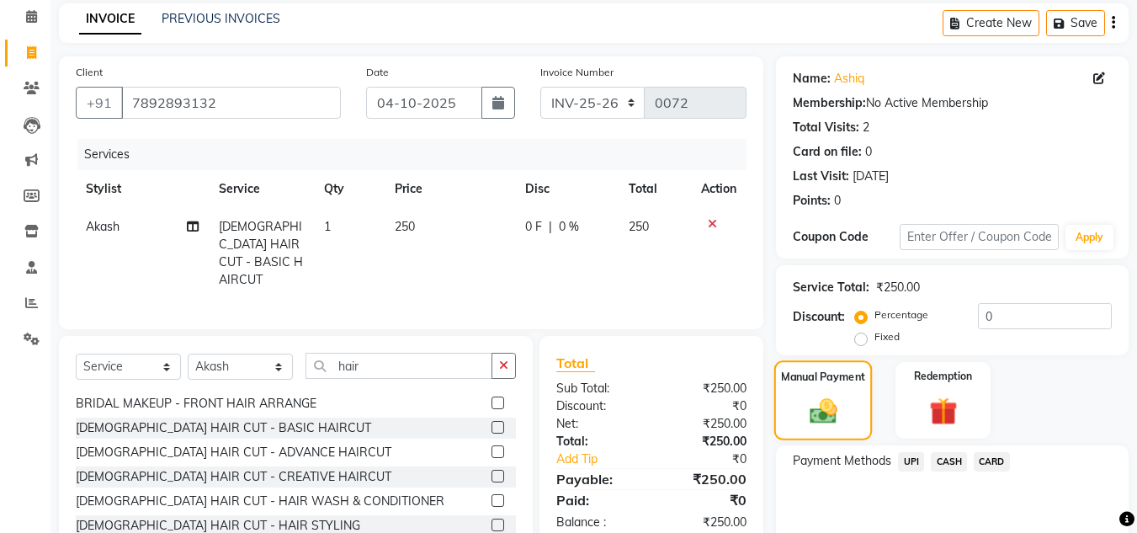
scroll to position [82, 0]
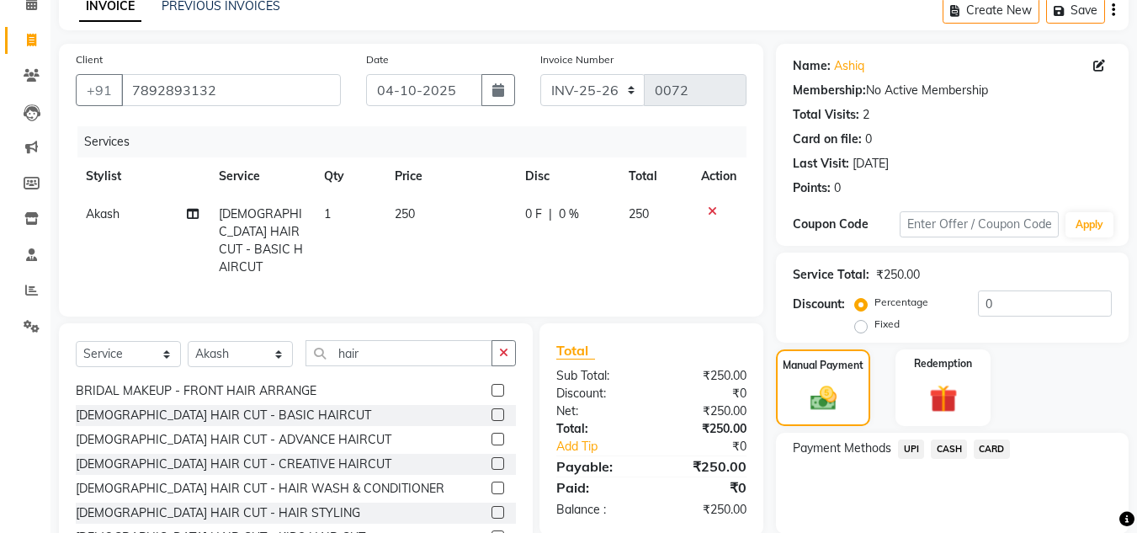
click at [913, 445] on span "UPI" at bounding box center [911, 448] width 26 height 19
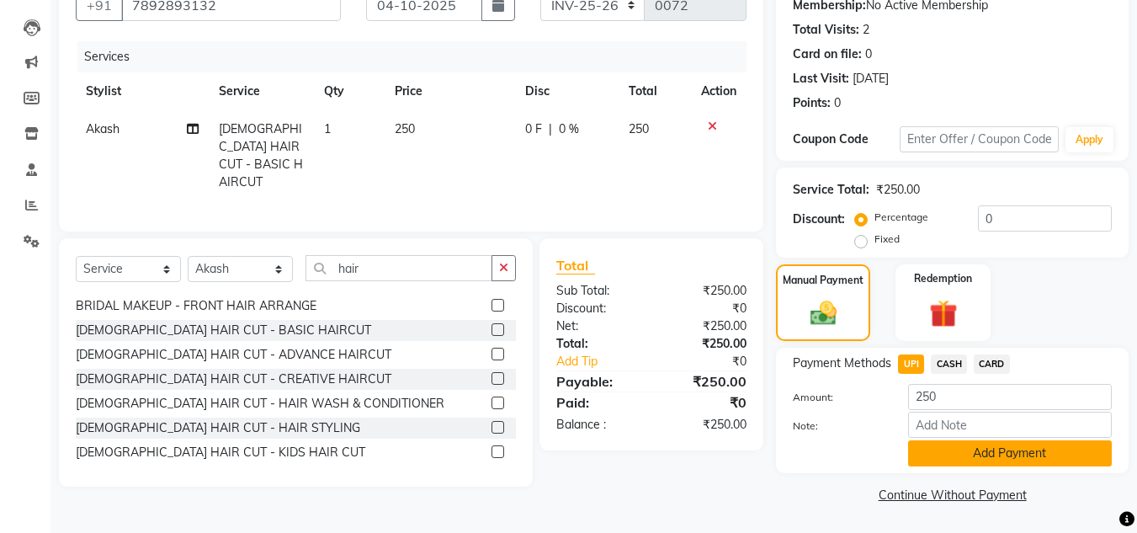
click at [964, 449] on button "Add Payment" at bounding box center [1010, 453] width 204 height 26
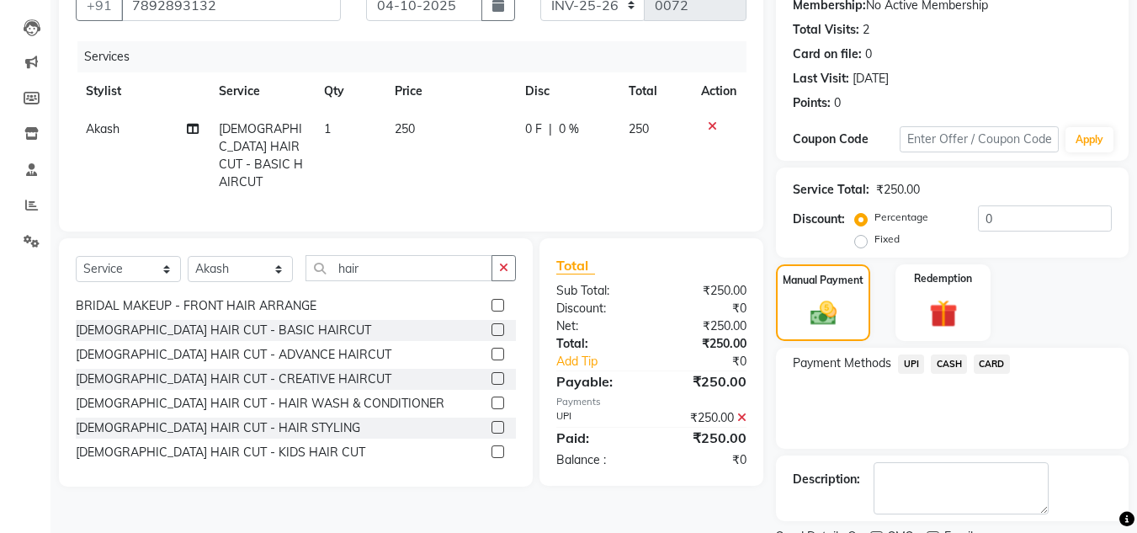
scroll to position [238, 0]
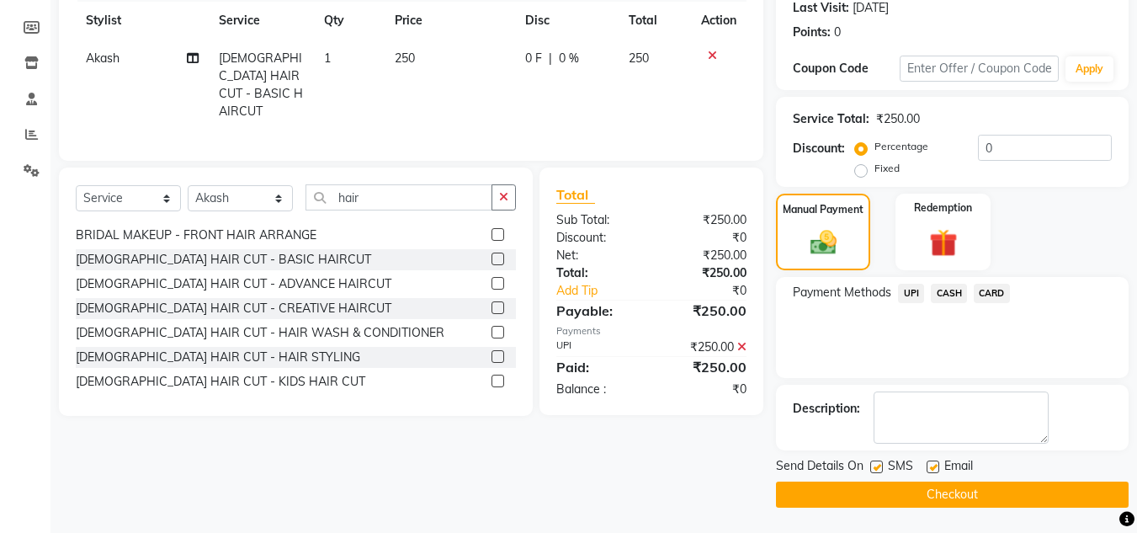
click at [950, 491] on button "Checkout" at bounding box center [952, 495] width 353 height 26
